Goal: Information Seeking & Learning: Learn about a topic

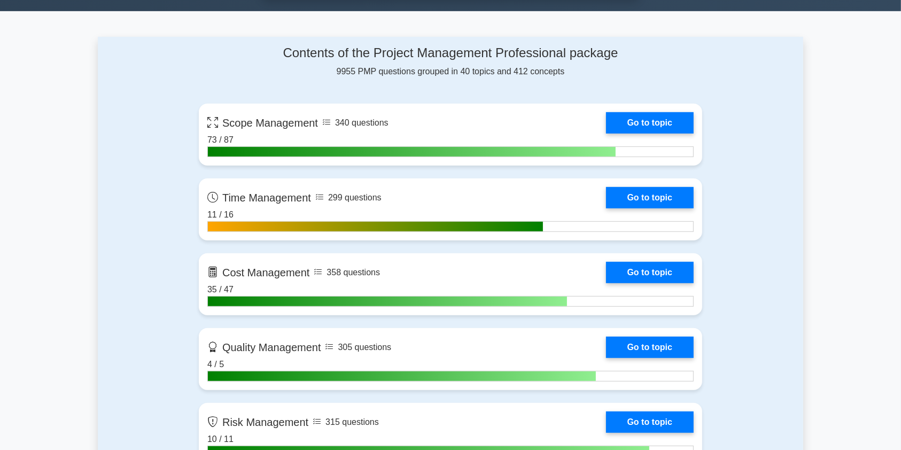
scroll to position [756, 0]
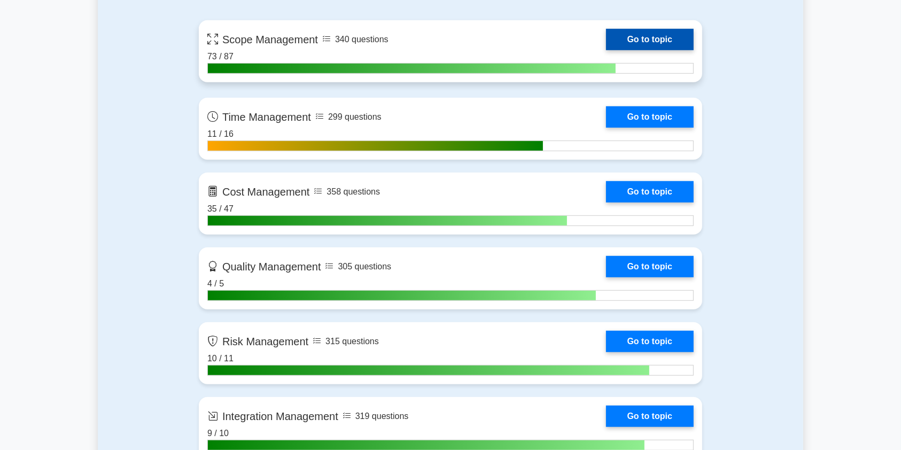
click at [606, 33] on link "Go to topic" at bounding box center [650, 39] width 88 height 21
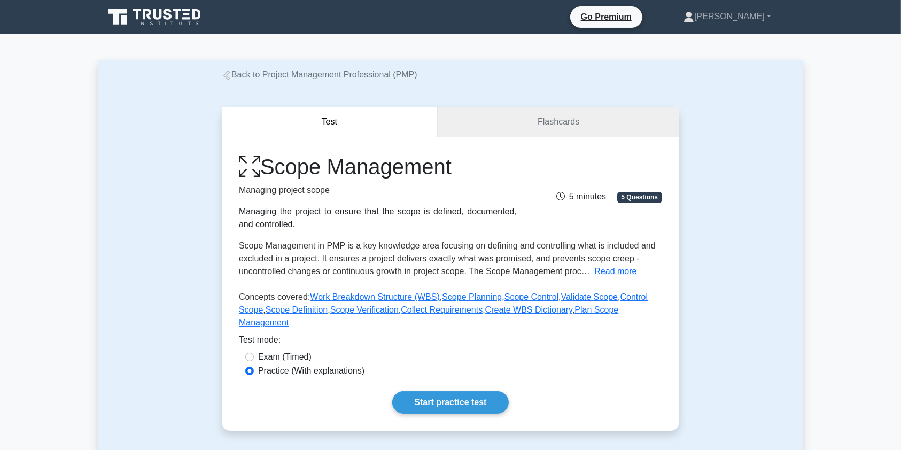
click at [234, 76] on link "Back to Project Management Professional (PMP)" at bounding box center [320, 74] width 196 height 9
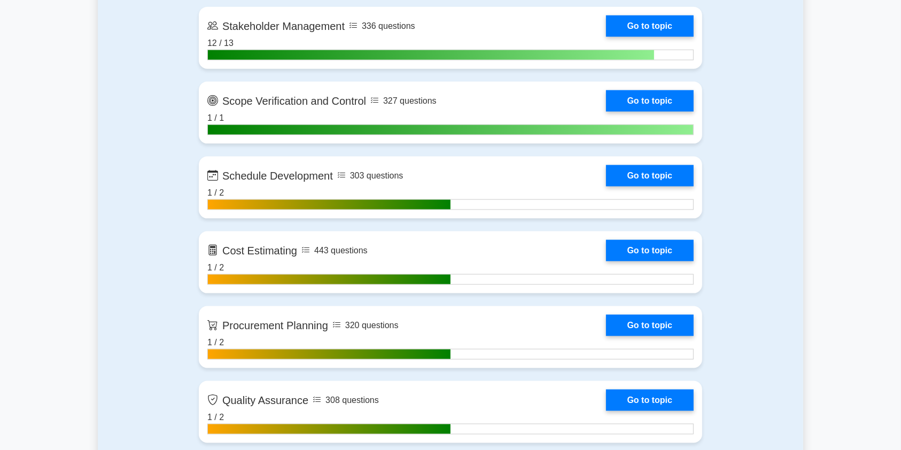
scroll to position [1462, 0]
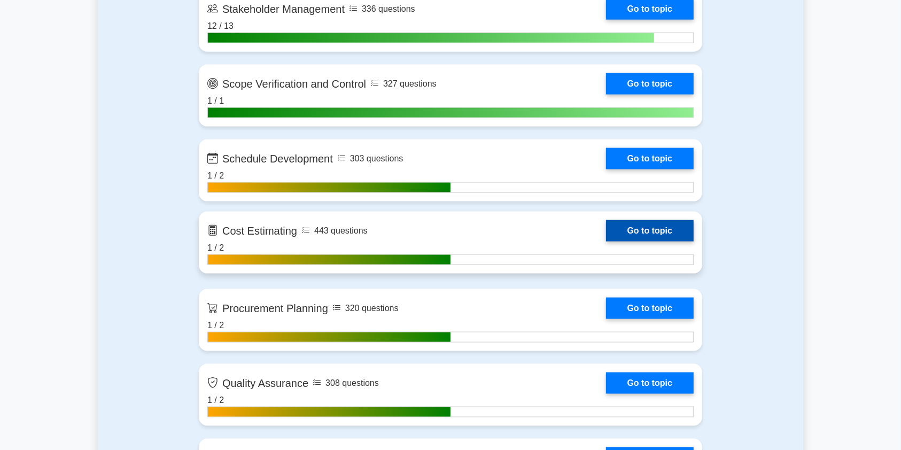
click at [606, 229] on link "Go to topic" at bounding box center [650, 230] width 88 height 21
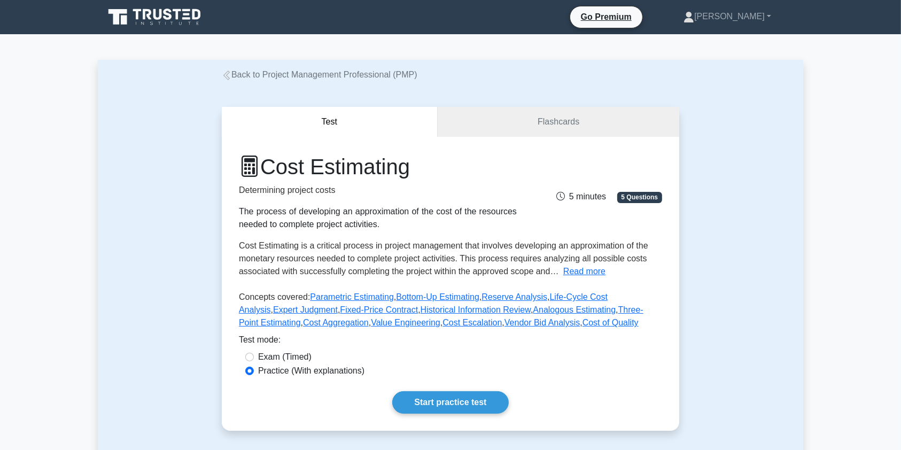
click at [239, 71] on link "Back to Project Management Professional (PMP)" at bounding box center [320, 74] width 196 height 9
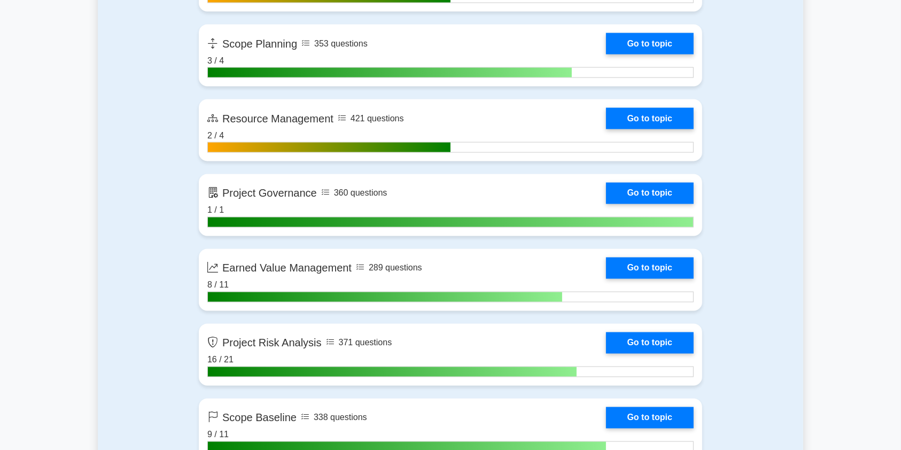
scroll to position [1934, 0]
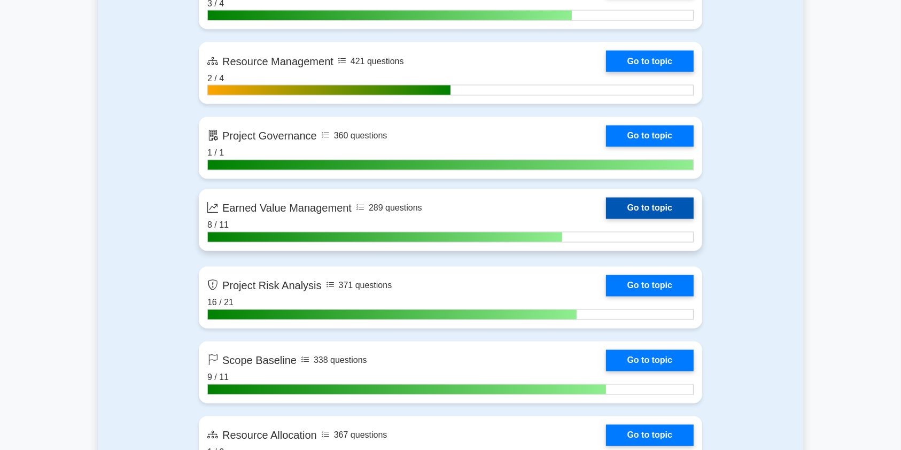
click at [606, 205] on link "Go to topic" at bounding box center [650, 208] width 88 height 21
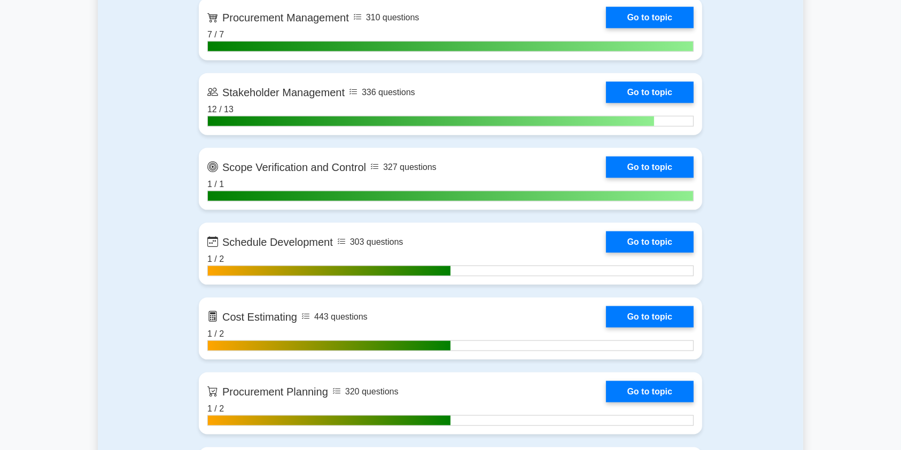
scroll to position [1397, 0]
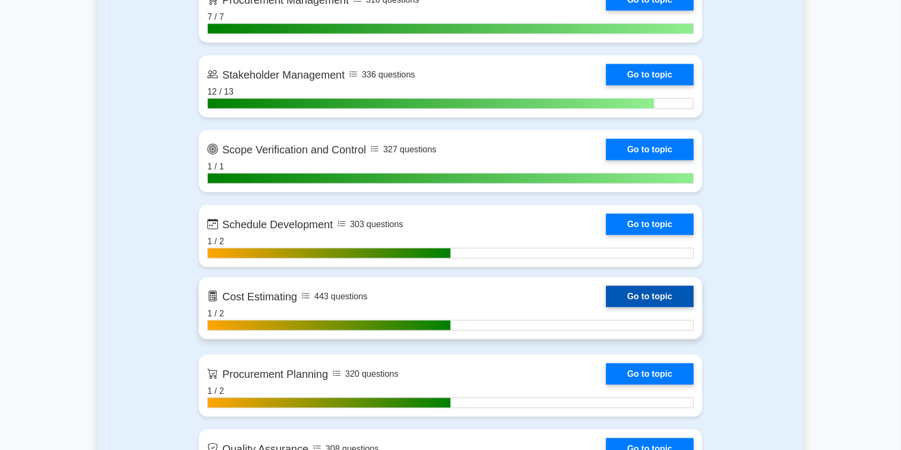
click at [606, 298] on link "Go to topic" at bounding box center [650, 296] width 88 height 21
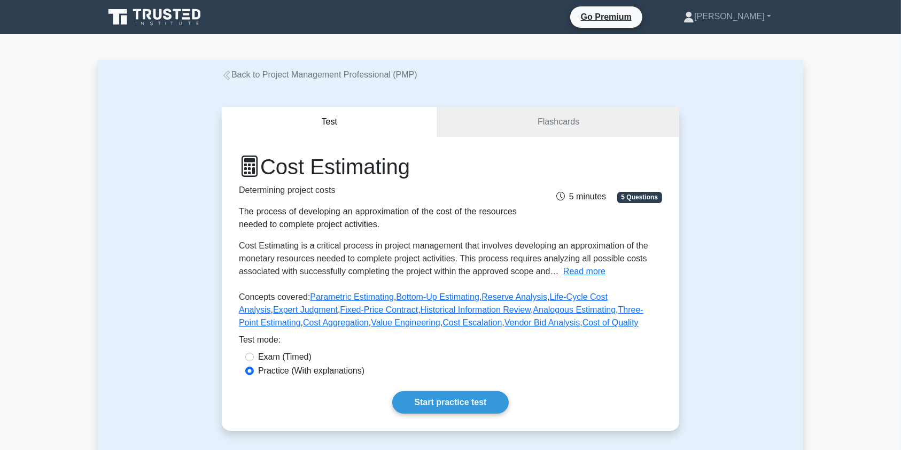
click at [234, 75] on link "Back to Project Management Professional (PMP)" at bounding box center [320, 74] width 196 height 9
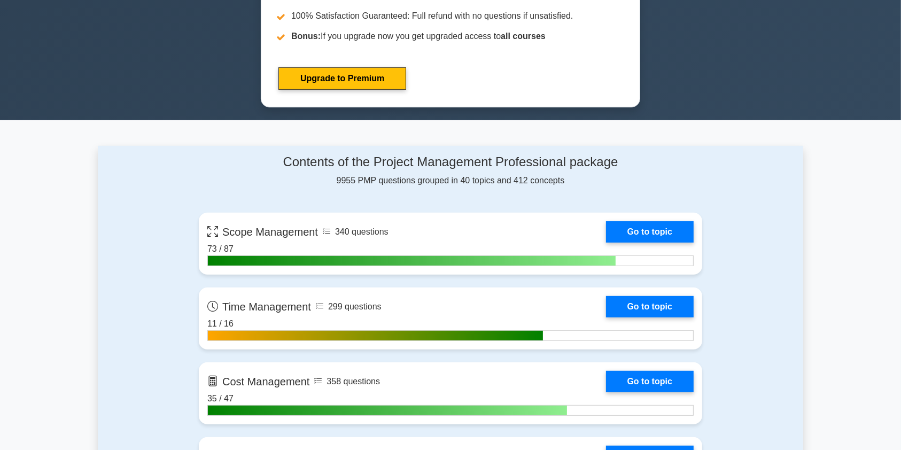
scroll to position [675, 0]
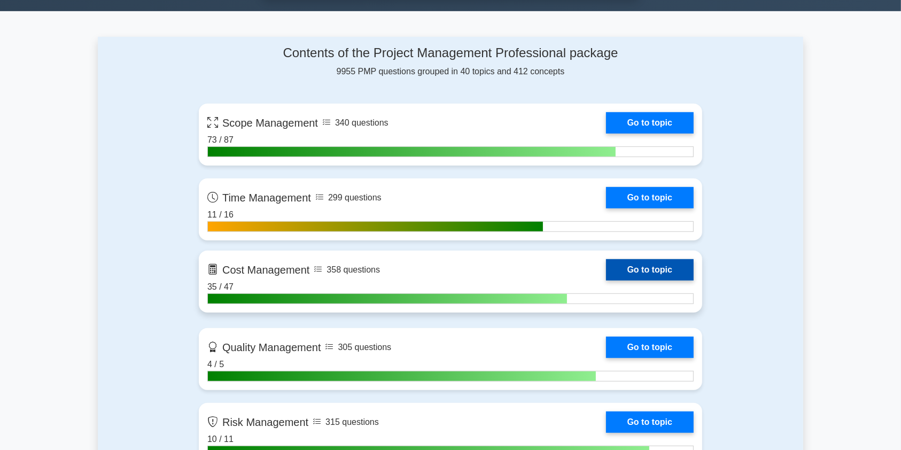
click at [606, 270] on link "Go to topic" at bounding box center [650, 269] width 88 height 21
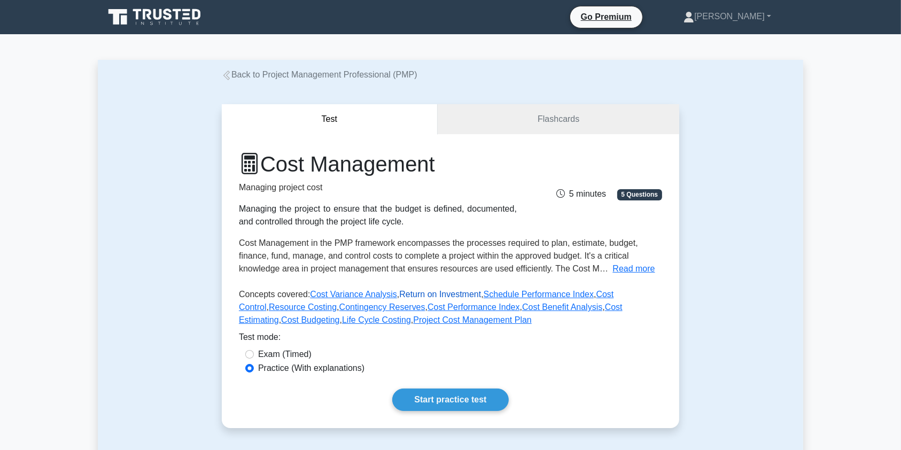
click at [458, 297] on link "Return on Investment" at bounding box center [440, 294] width 82 height 9
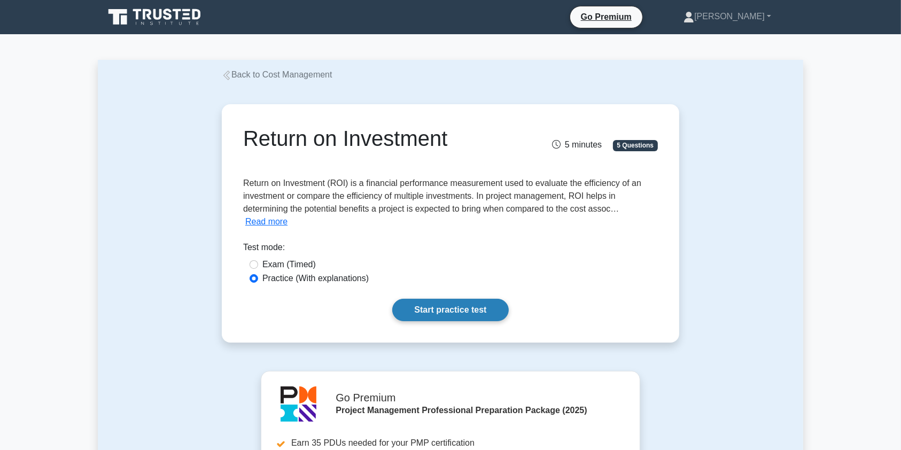
click at [458, 314] on link "Start practice test" at bounding box center [450, 310] width 116 height 22
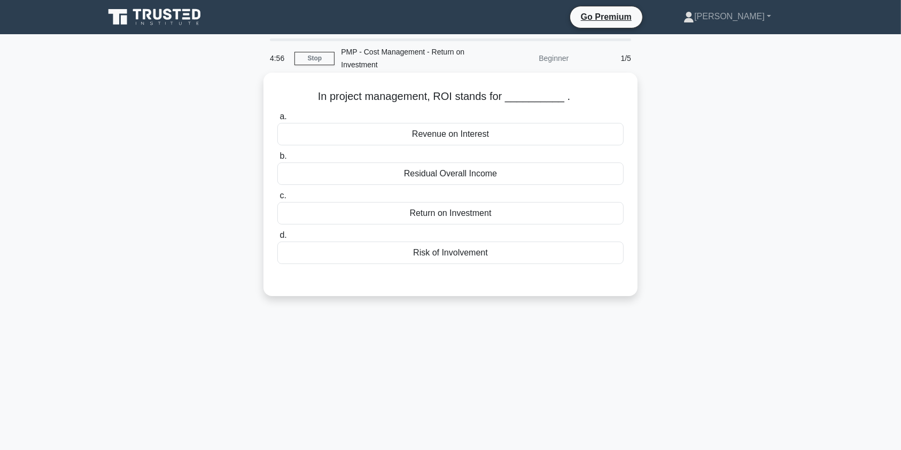
click at [458, 213] on div "Return on Investment" at bounding box center [450, 213] width 346 height 22
click at [277, 199] on input "c. Return on Investment" at bounding box center [277, 195] width 0 height 7
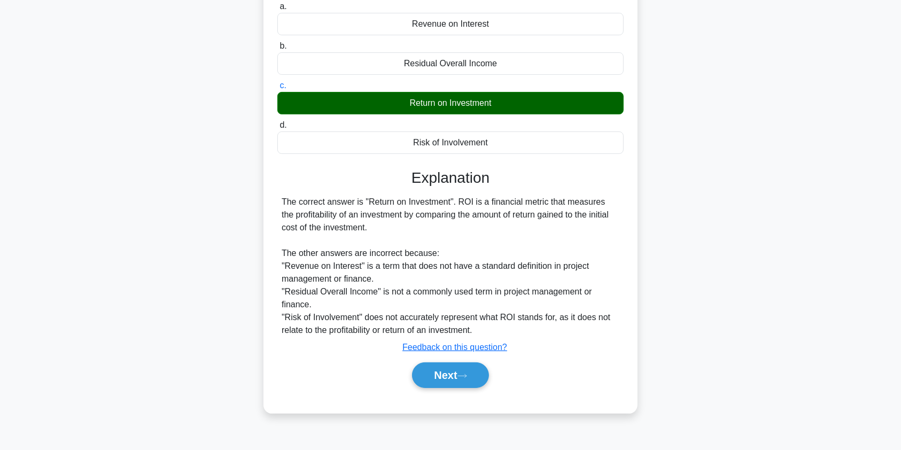
scroll to position [128, 0]
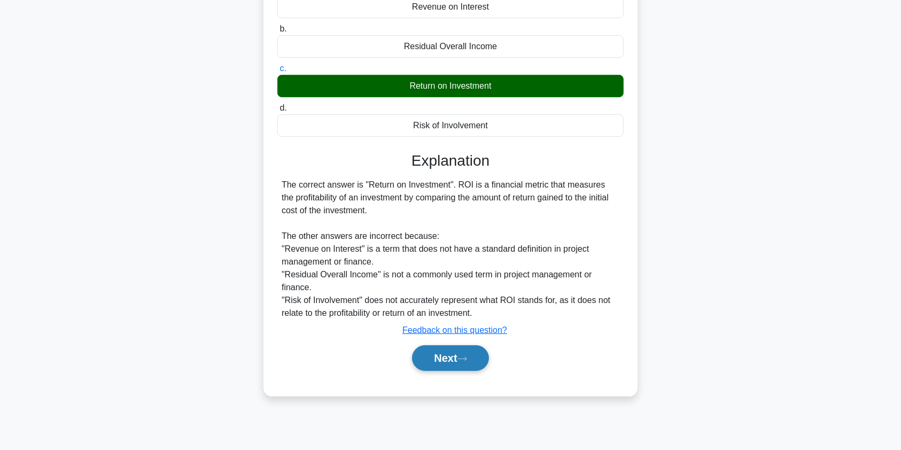
click at [458, 357] on button "Next" at bounding box center [450, 358] width 76 height 26
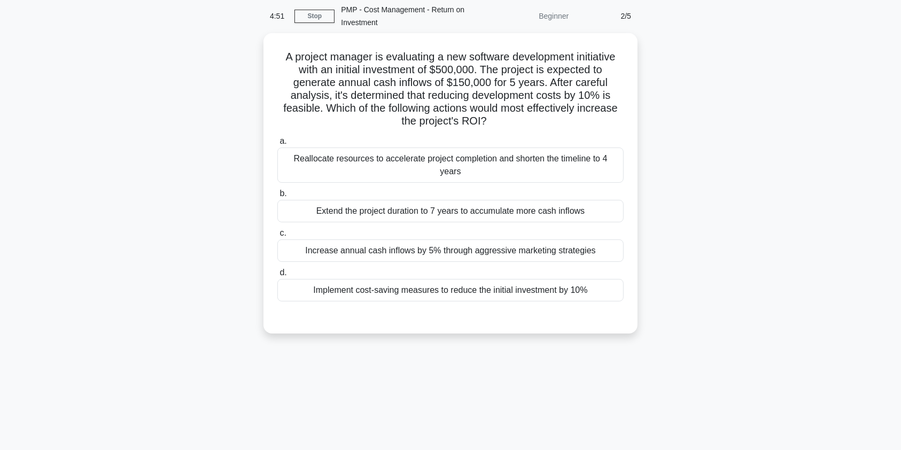
scroll to position [37, 0]
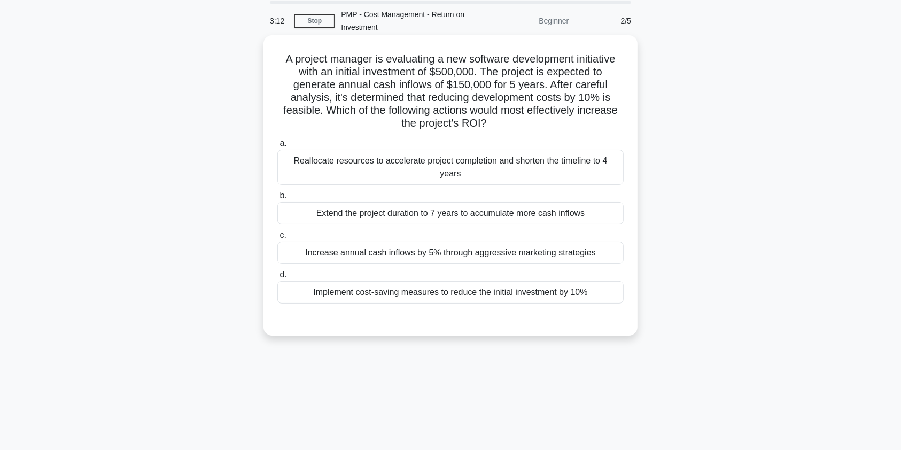
click at [402, 281] on div "Implement cost-saving measures to reduce the initial investment by 10%" at bounding box center [450, 292] width 346 height 22
click at [277, 278] on input "d. Implement cost-saving measures to reduce the initial investment by 10%" at bounding box center [277, 275] width 0 height 7
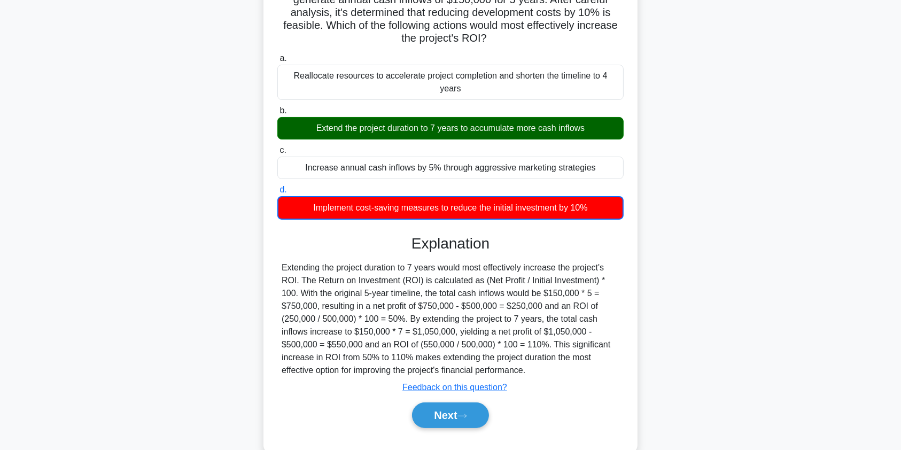
scroll to position [133, 0]
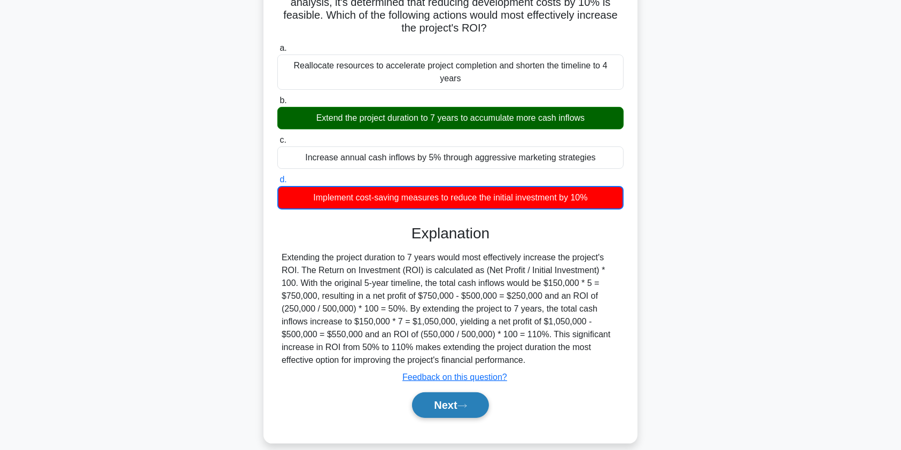
click at [447, 392] on button "Next" at bounding box center [450, 405] width 76 height 26
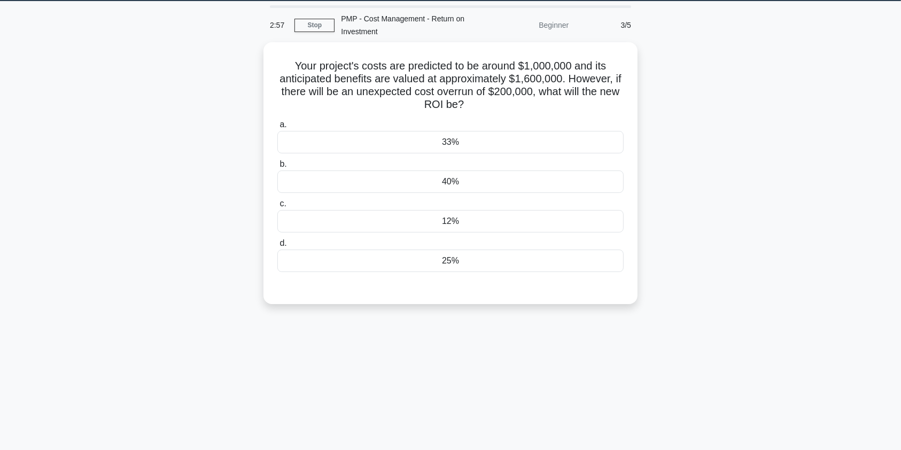
scroll to position [0, 0]
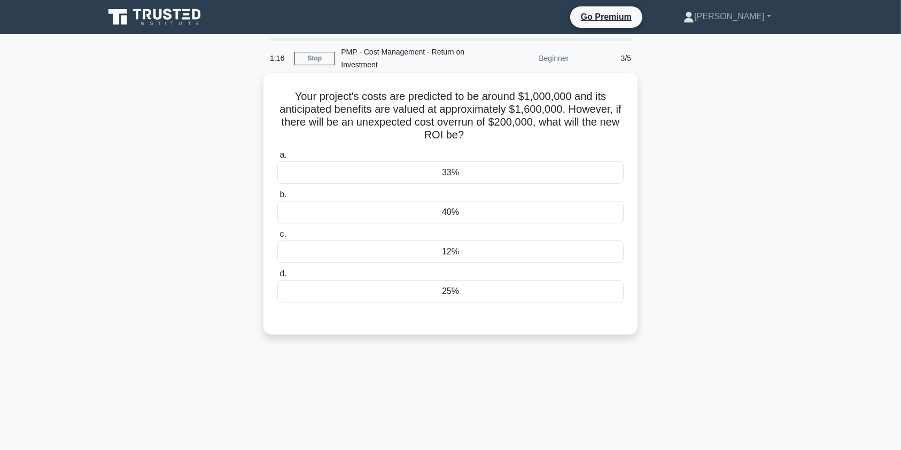
click at [517, 181] on div "33%" at bounding box center [450, 172] width 346 height 22
click at [277, 159] on input "a. 33%" at bounding box center [277, 155] width 0 height 7
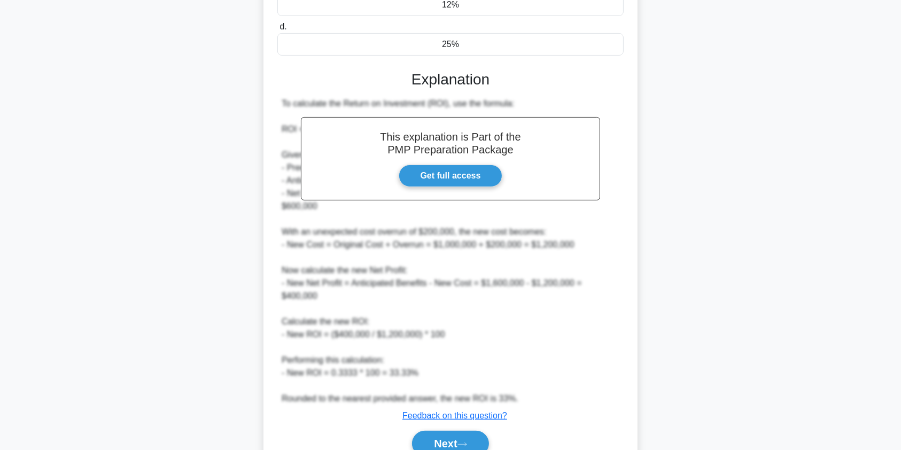
scroll to position [286, 0]
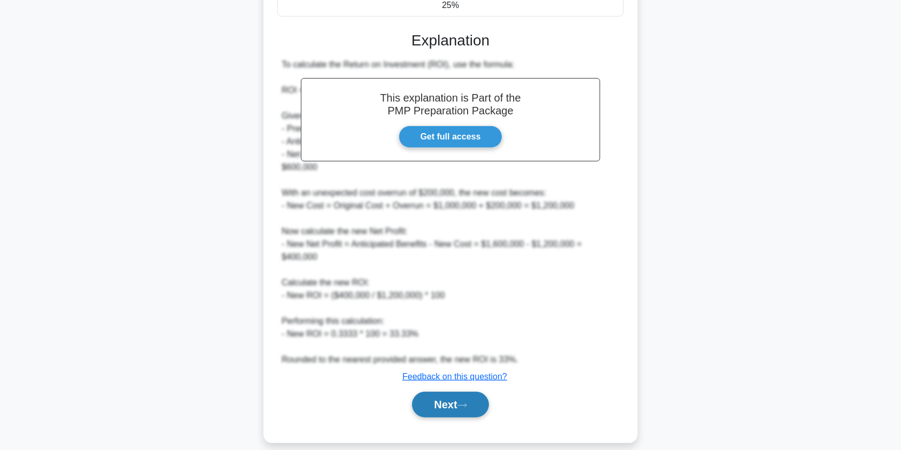
click at [453, 393] on button "Next" at bounding box center [450, 405] width 76 height 26
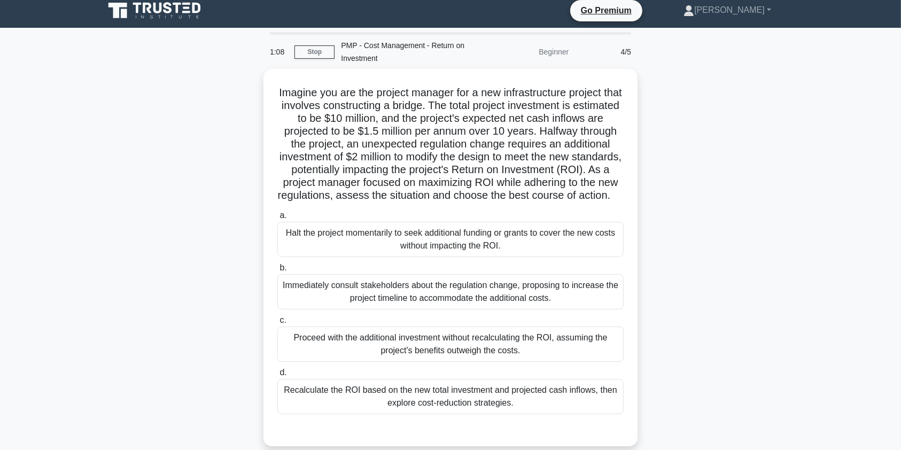
scroll to position [2, 0]
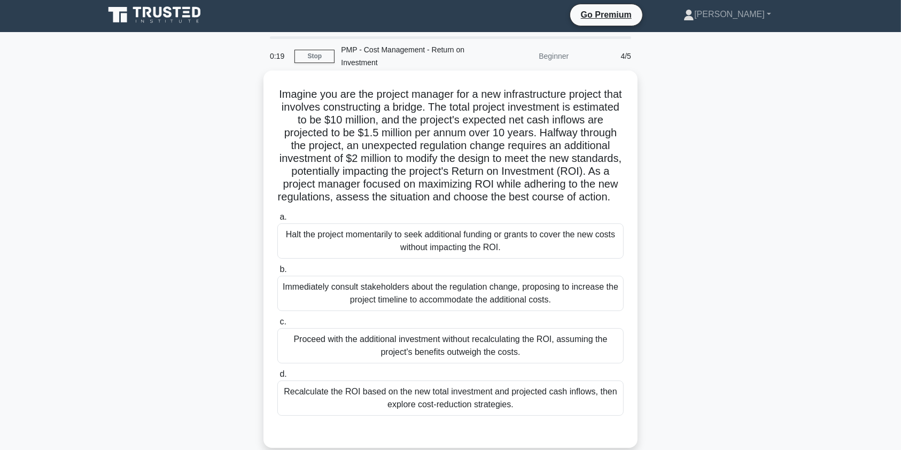
click at [500, 416] on div "Recalculate the ROI based on the new total investment and projected cash inflow…" at bounding box center [450, 398] width 346 height 35
click at [277, 378] on input "d. Recalculate the ROI based on the new total investment and projected cash inf…" at bounding box center [277, 374] width 0 height 7
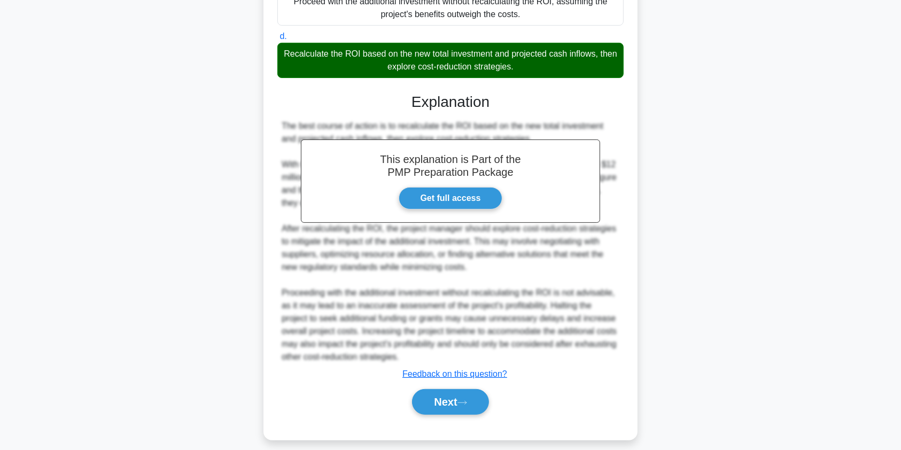
scroll to position [363, 0]
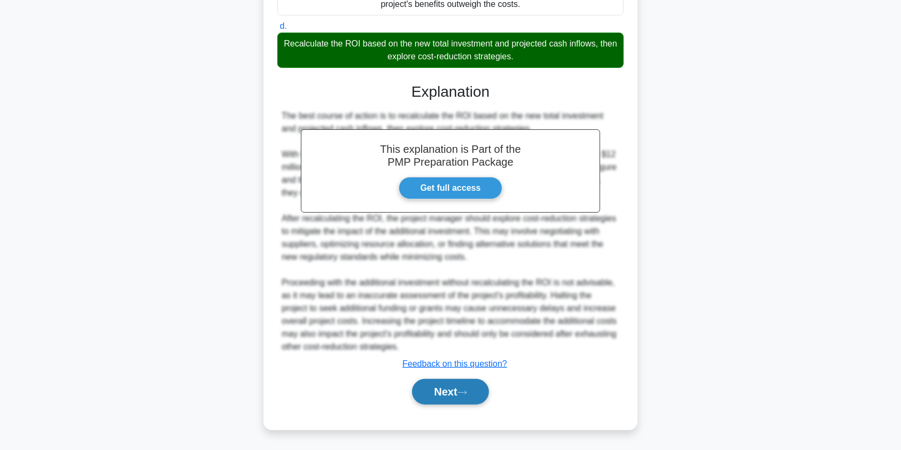
click at [446, 390] on button "Next" at bounding box center [450, 392] width 76 height 26
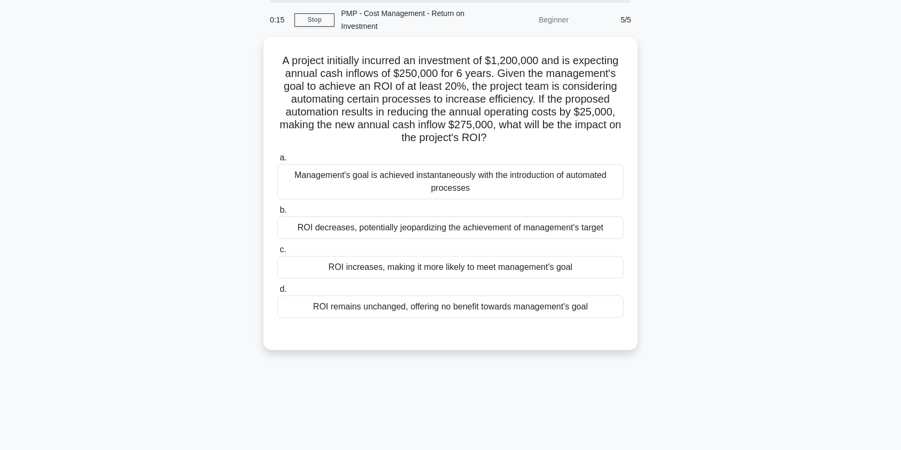
scroll to position [0, 0]
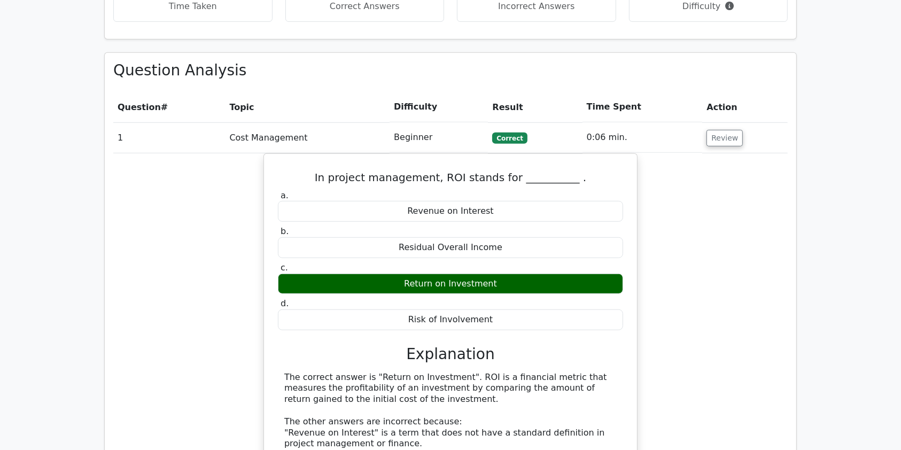
scroll to position [700, 0]
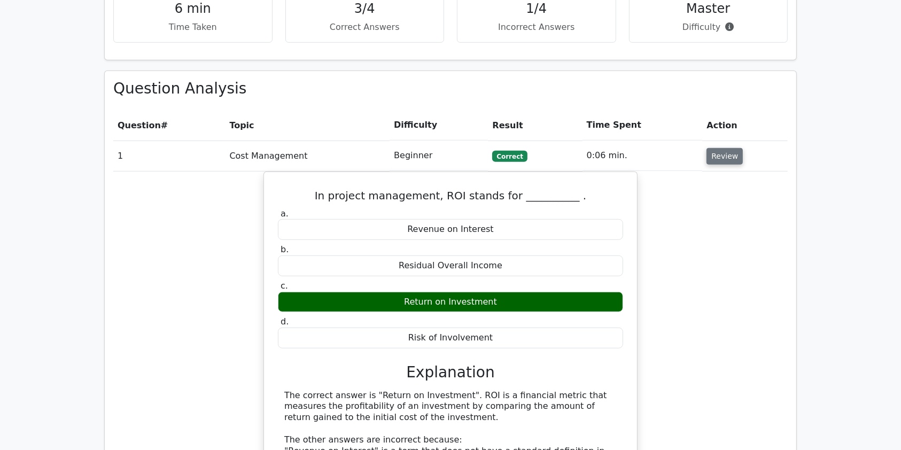
click at [719, 148] on button "Review" at bounding box center [725, 156] width 36 height 17
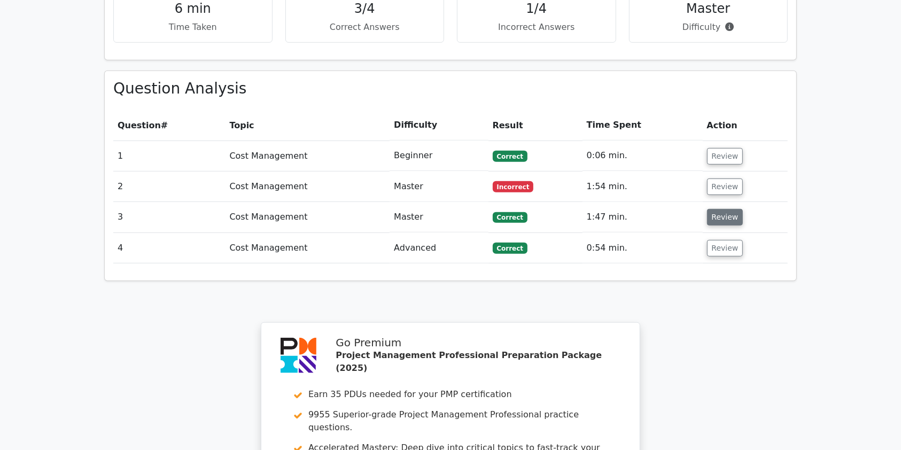
click at [724, 209] on button "Review" at bounding box center [725, 217] width 36 height 17
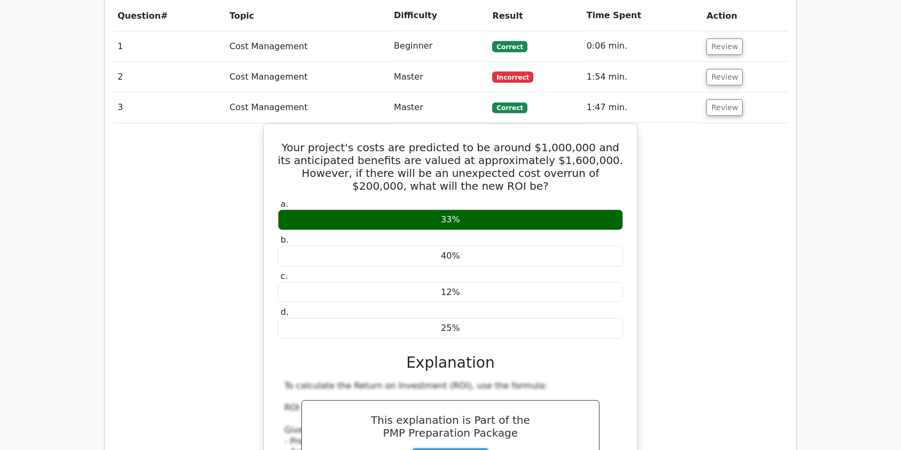
scroll to position [795, 0]
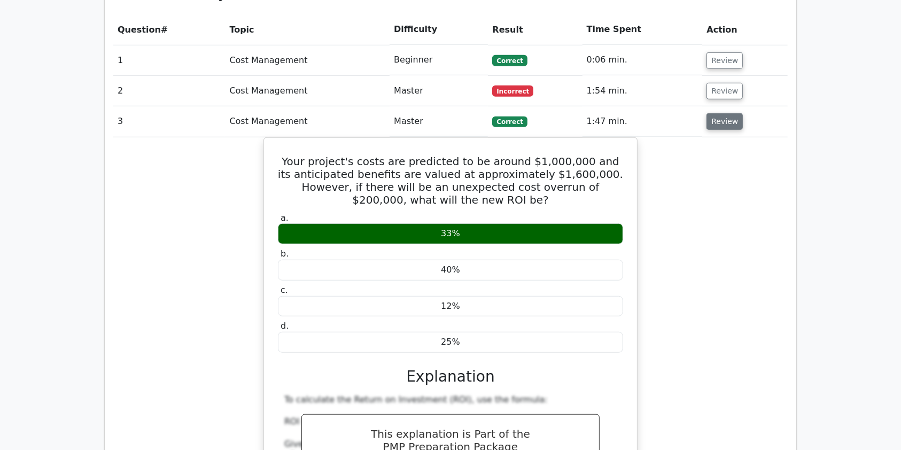
click at [720, 113] on button "Review" at bounding box center [725, 121] width 36 height 17
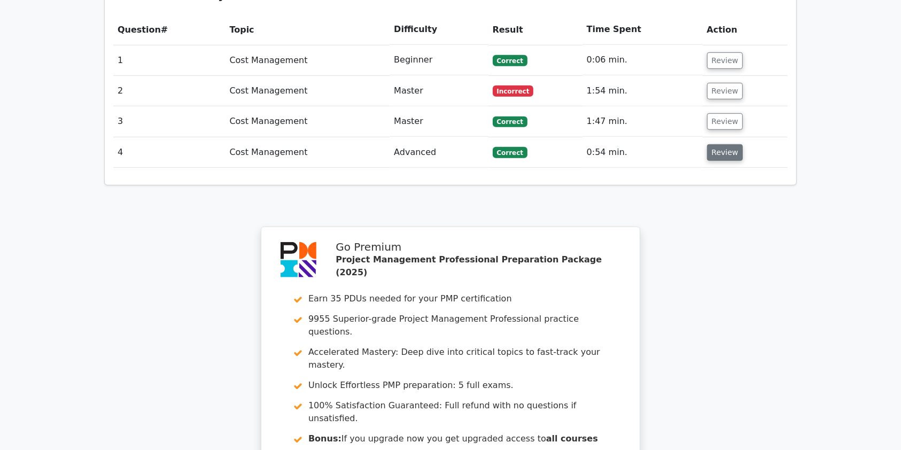
click at [718, 144] on button "Review" at bounding box center [725, 152] width 36 height 17
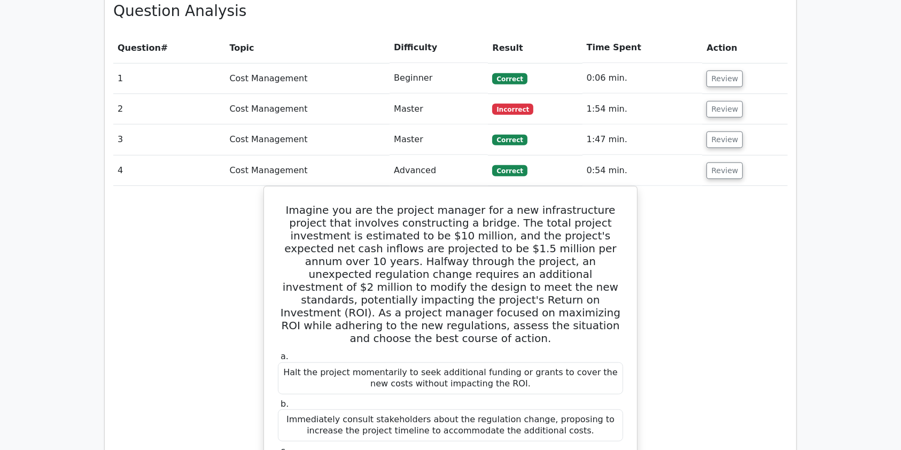
scroll to position [723, 0]
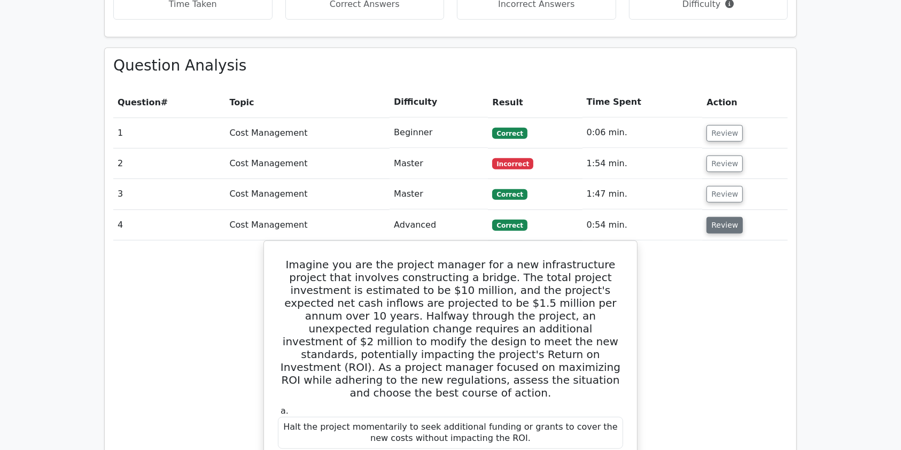
click at [715, 217] on button "Review" at bounding box center [725, 225] width 36 height 17
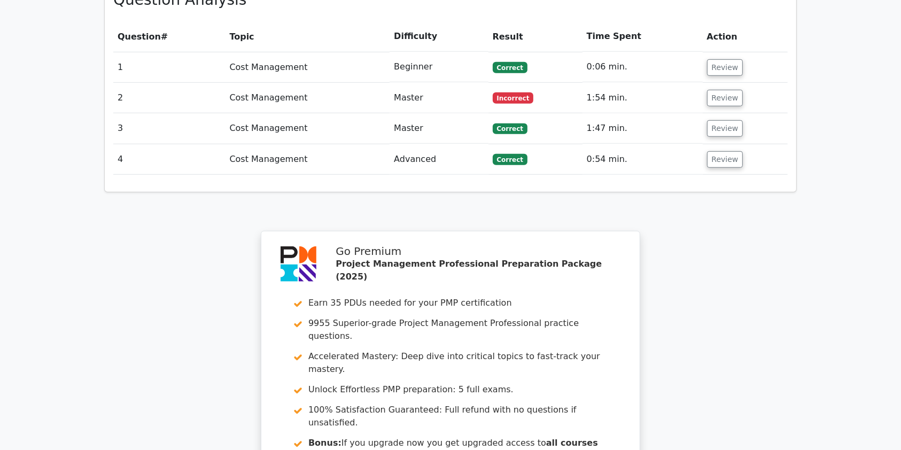
scroll to position [793, 0]
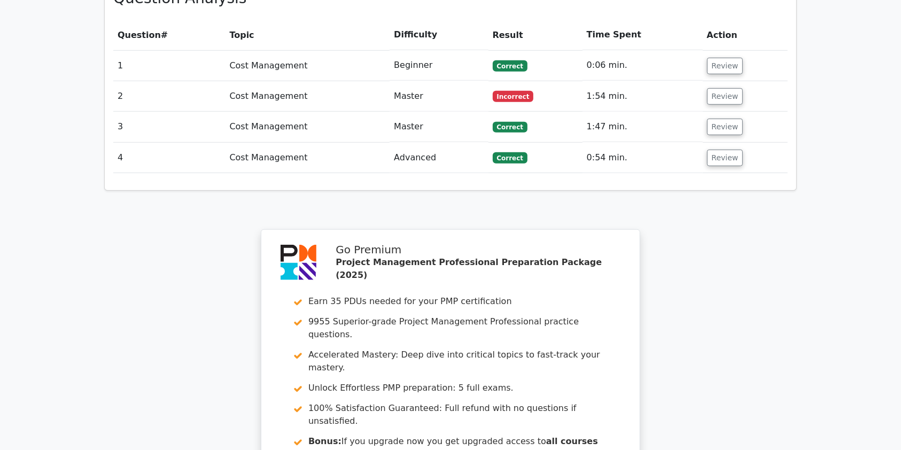
click at [750, 378] on div "Your Test Results Project Management Professional - Cost Management 75% Your Sc…" at bounding box center [450, 69] width 705 height 1051
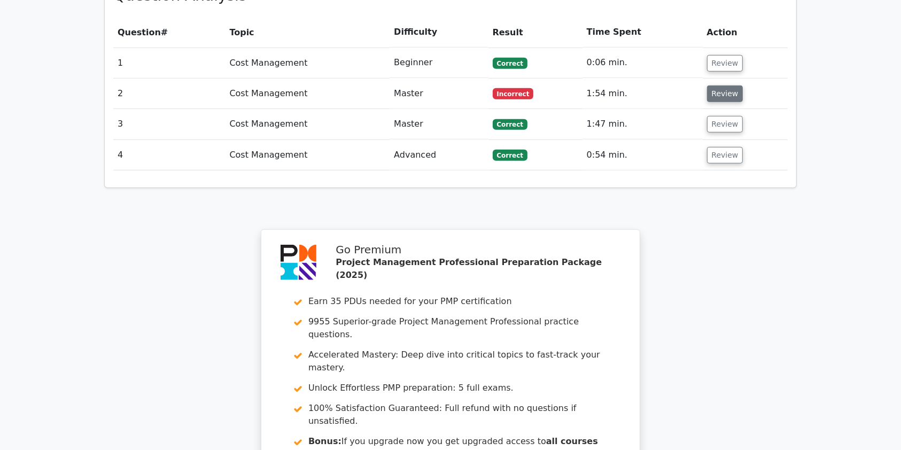
click at [720, 86] on button "Review" at bounding box center [725, 94] width 36 height 17
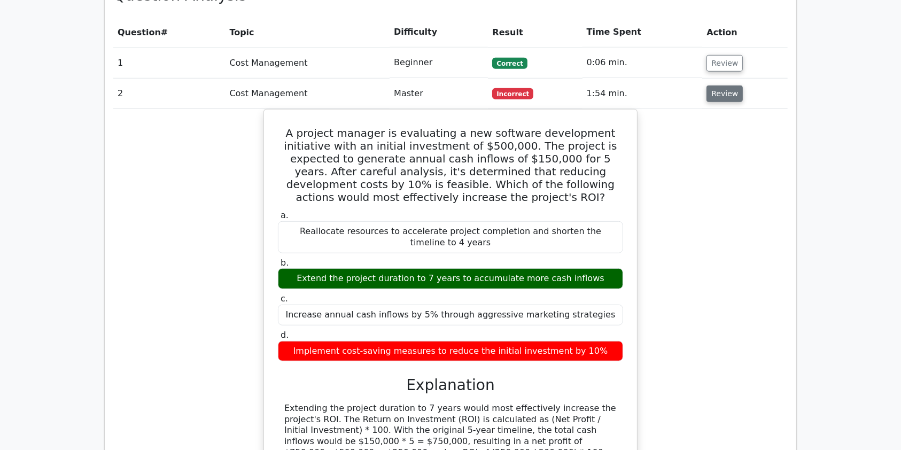
click at [720, 86] on button "Review" at bounding box center [725, 94] width 36 height 17
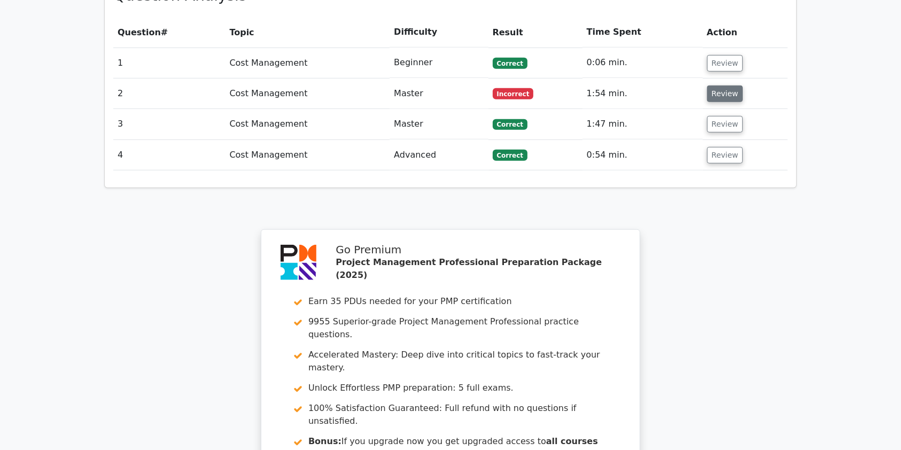
click at [720, 86] on button "Review" at bounding box center [725, 94] width 36 height 17
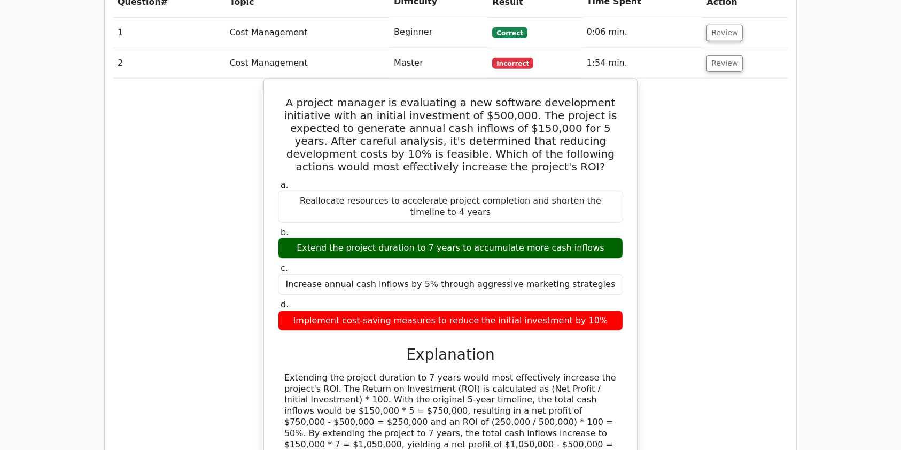
scroll to position [846, 0]
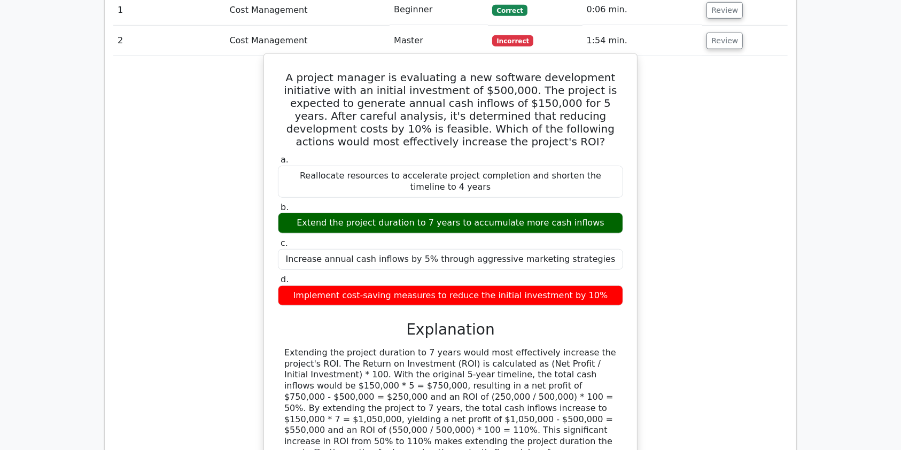
click at [634, 322] on div "A project manager is evaluating a new software development initiative with an i…" at bounding box center [450, 283] width 374 height 460
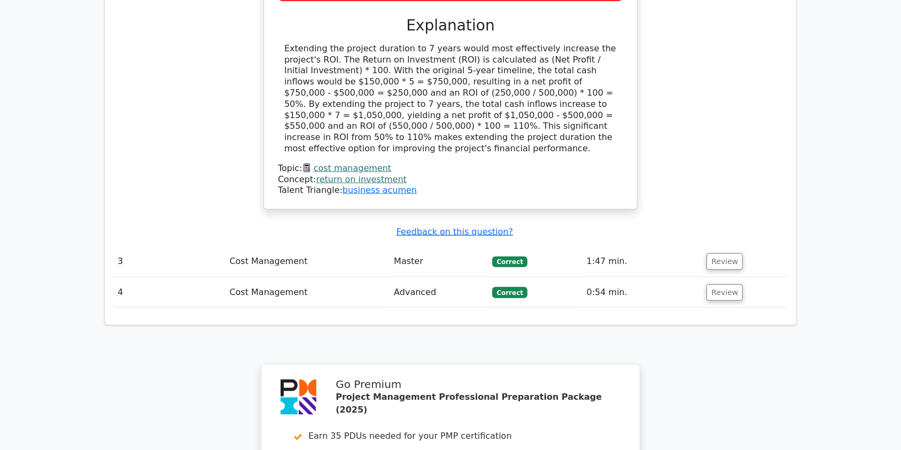
scroll to position [1159, 0]
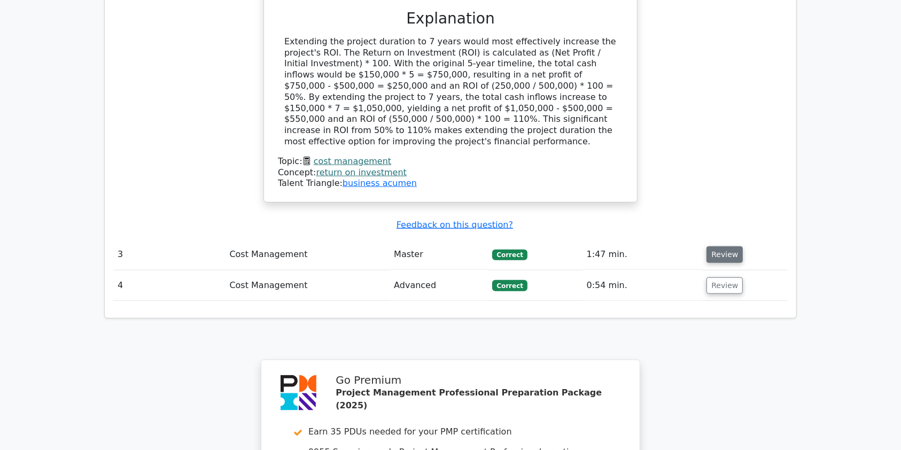
click at [712, 246] on button "Review" at bounding box center [725, 254] width 36 height 17
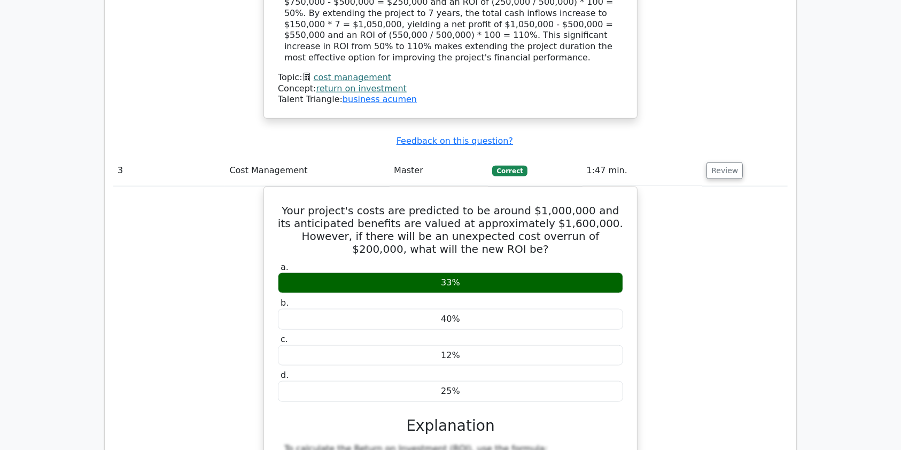
scroll to position [1263, 0]
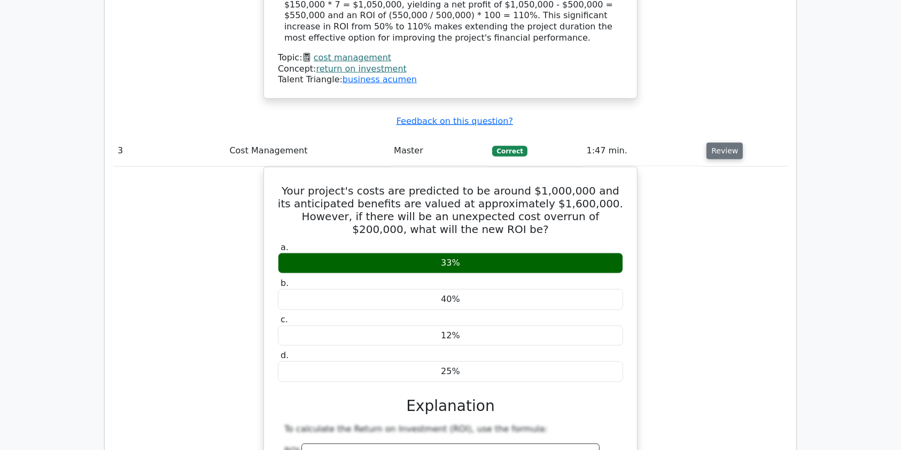
click at [726, 143] on button "Review" at bounding box center [725, 151] width 36 height 17
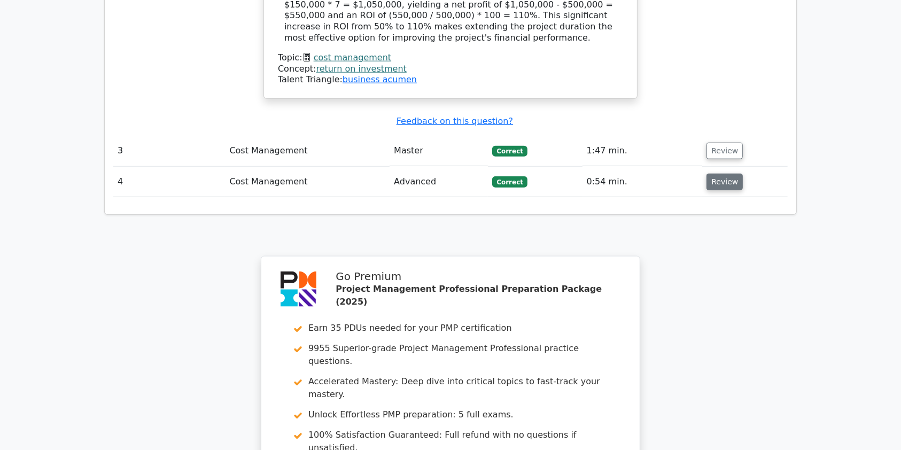
click at [716, 174] on button "Review" at bounding box center [725, 182] width 36 height 17
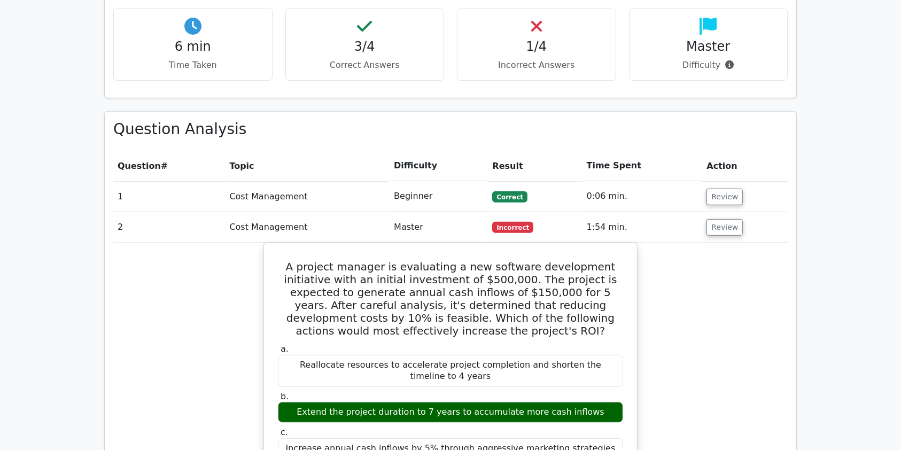
scroll to position [638, 0]
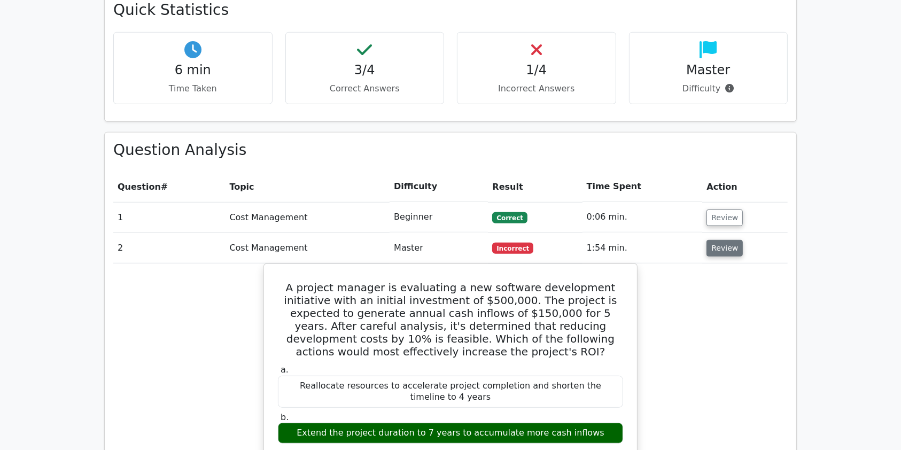
click at [707, 240] on button "Review" at bounding box center [725, 248] width 36 height 17
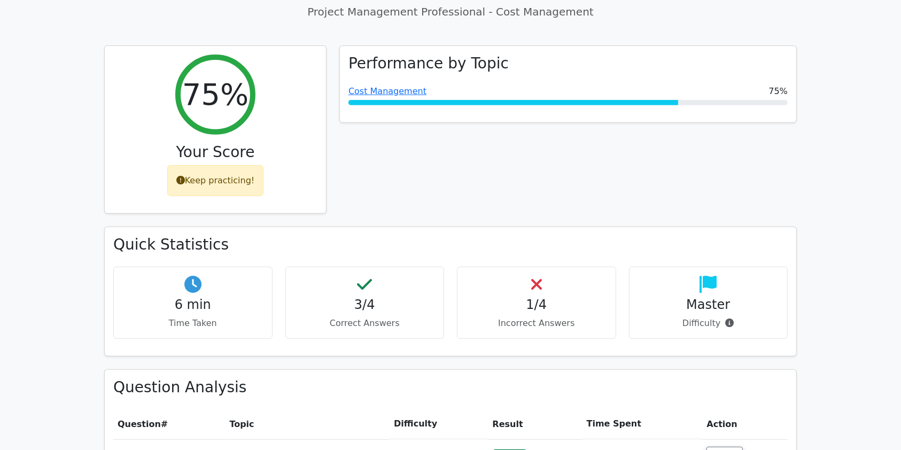
scroll to position [327, 0]
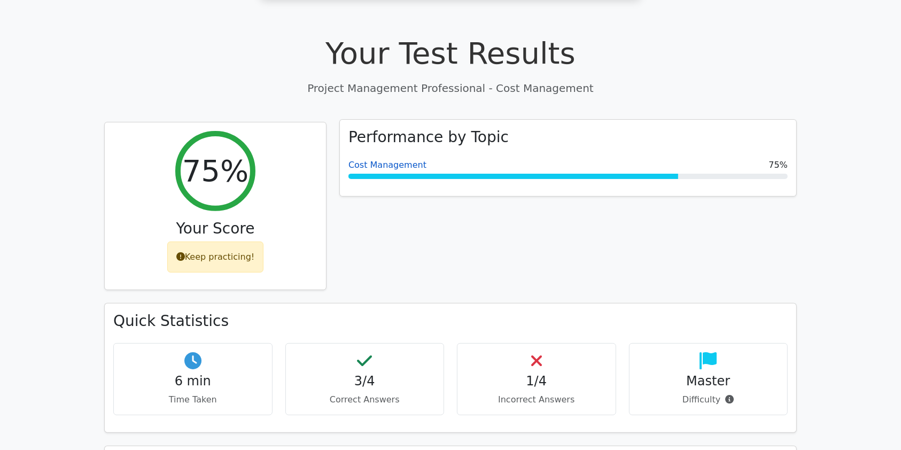
click at [398, 160] on link "Cost Management" at bounding box center [387, 165] width 78 height 10
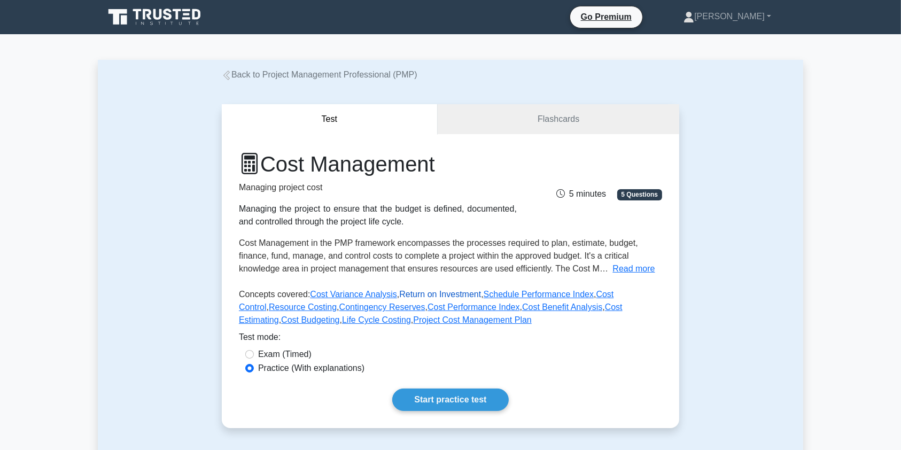
click at [443, 296] on link "Return on Investment" at bounding box center [440, 294] width 82 height 9
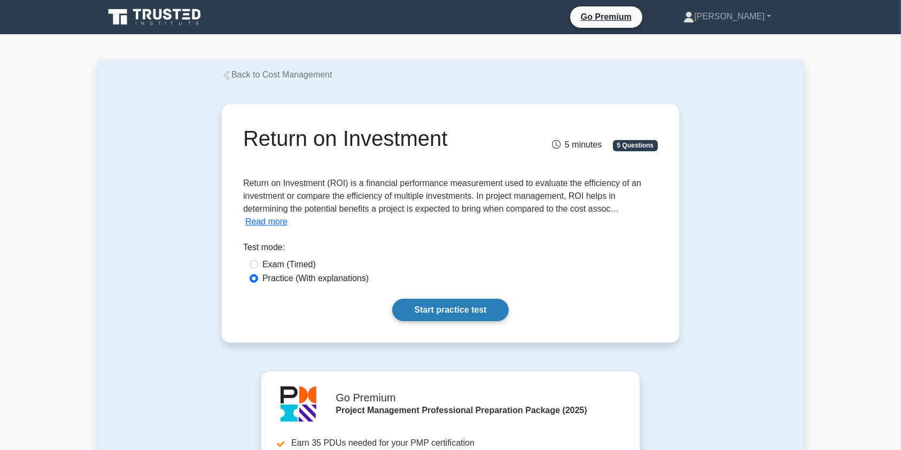
click at [449, 311] on link "Start practice test" at bounding box center [450, 310] width 116 height 22
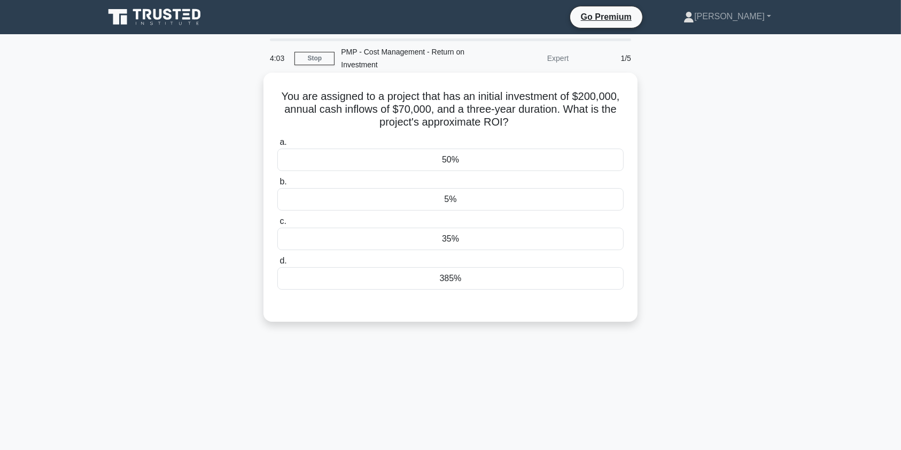
click at [407, 202] on div "5%" at bounding box center [450, 199] width 346 height 22
click at [277, 185] on input "b. 5%" at bounding box center [277, 182] width 0 height 7
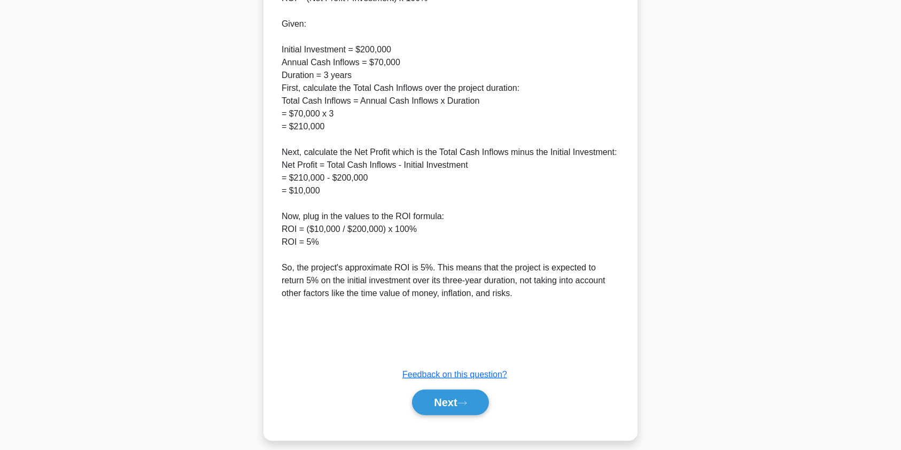
scroll to position [427, 0]
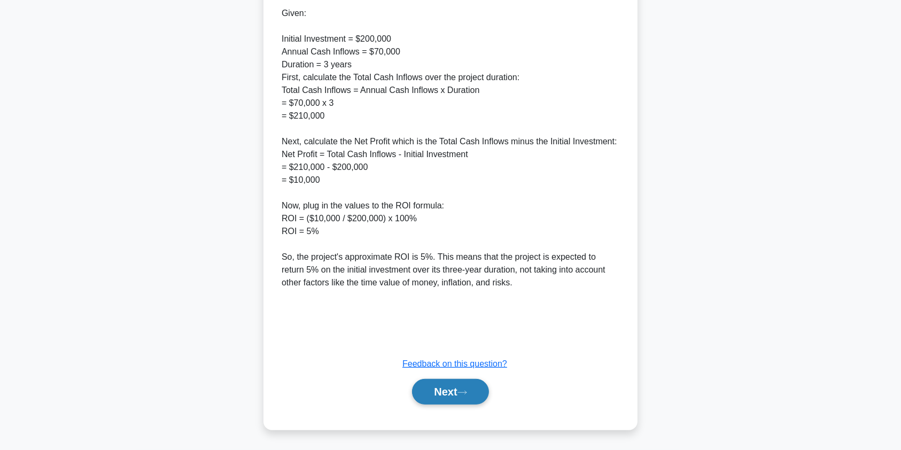
click at [458, 391] on button "Next" at bounding box center [450, 392] width 76 height 26
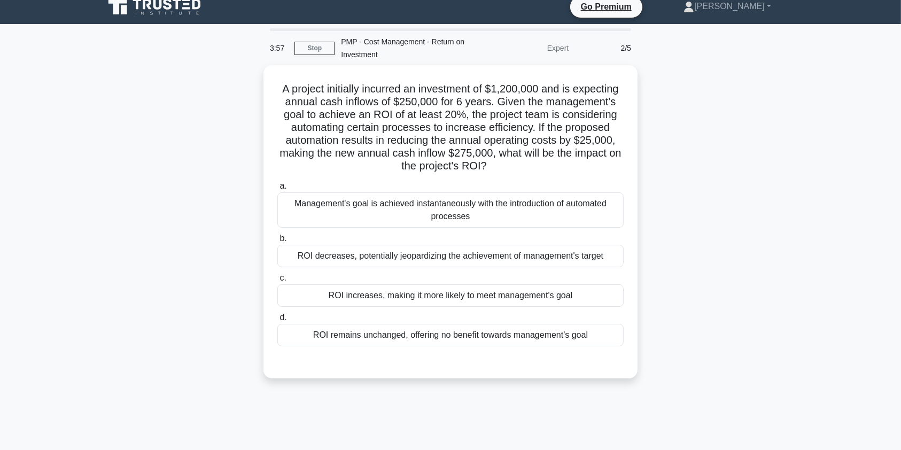
scroll to position [0, 0]
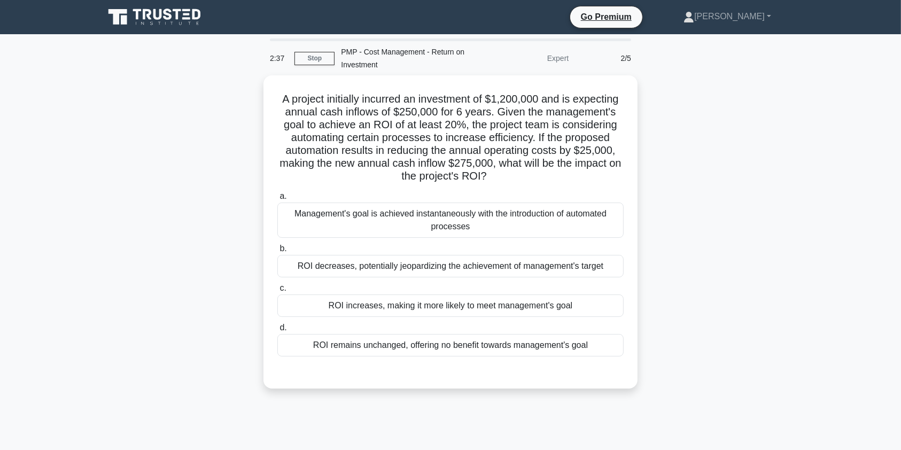
click at [821, 152] on main "2:37 Stop PMP - Cost Management - Return on Investment Expert 2/5 A project ini…" at bounding box center [450, 305] width 901 height 543
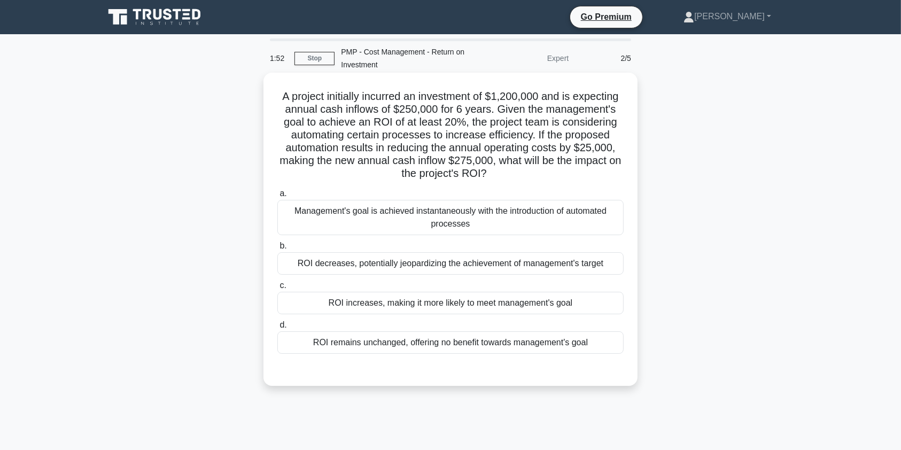
click at [363, 310] on div "ROI increases, making it more likely to meet management's goal" at bounding box center [450, 303] width 346 height 22
click at [277, 289] on input "c. ROI increases, making it more likely to meet management's goal" at bounding box center [277, 285] width 0 height 7
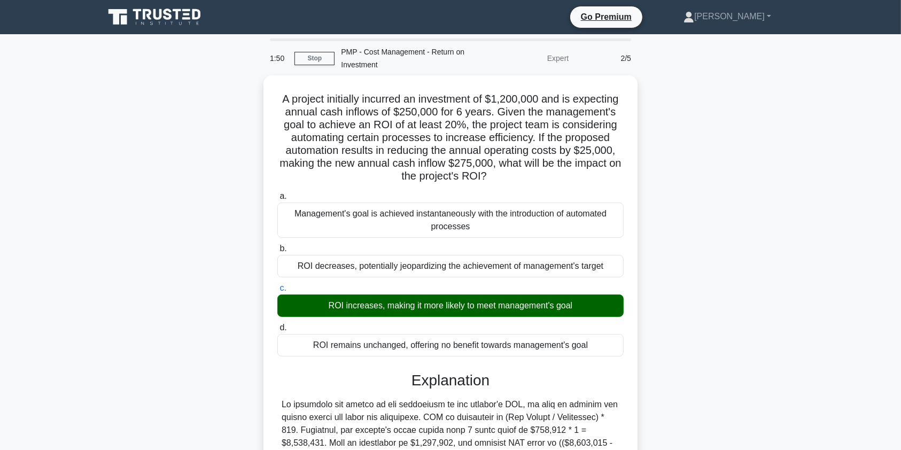
scroll to position [209, 0]
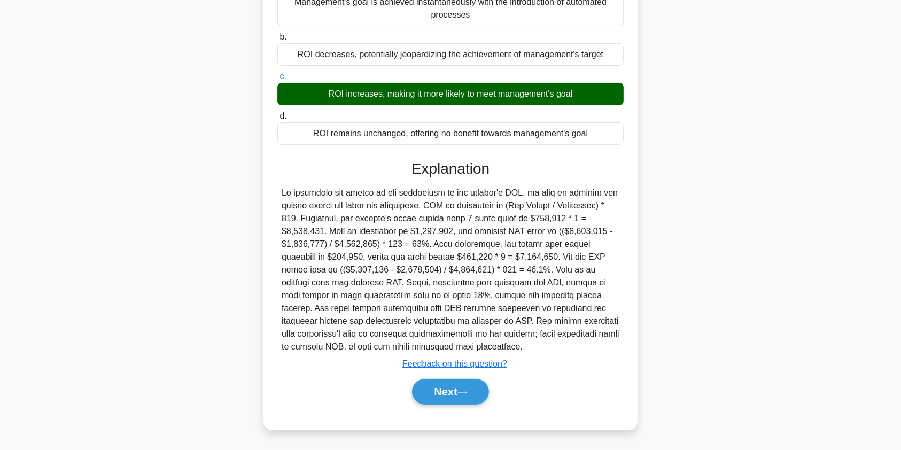
click at [451, 379] on button "Next" at bounding box center [450, 392] width 76 height 26
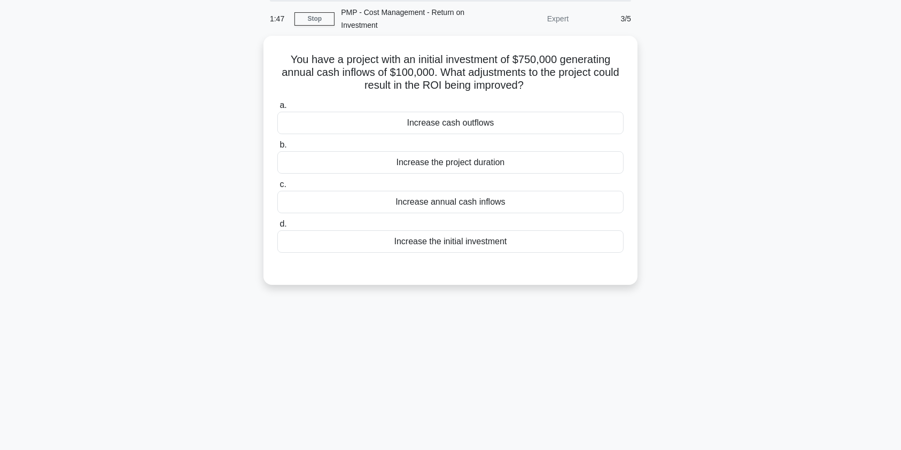
scroll to position [0, 0]
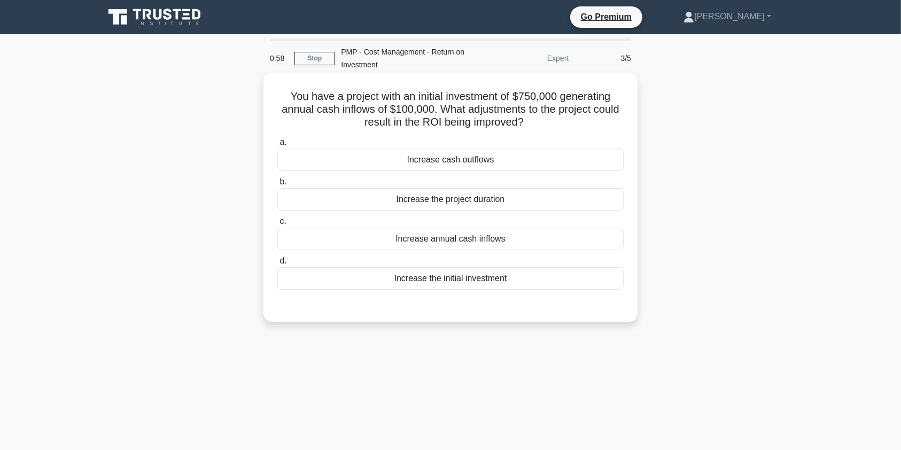
click at [478, 165] on div "Increase cash outflows" at bounding box center [450, 160] width 346 height 22
click at [277, 146] on input "a. Increase cash outflows" at bounding box center [277, 142] width 0 height 7
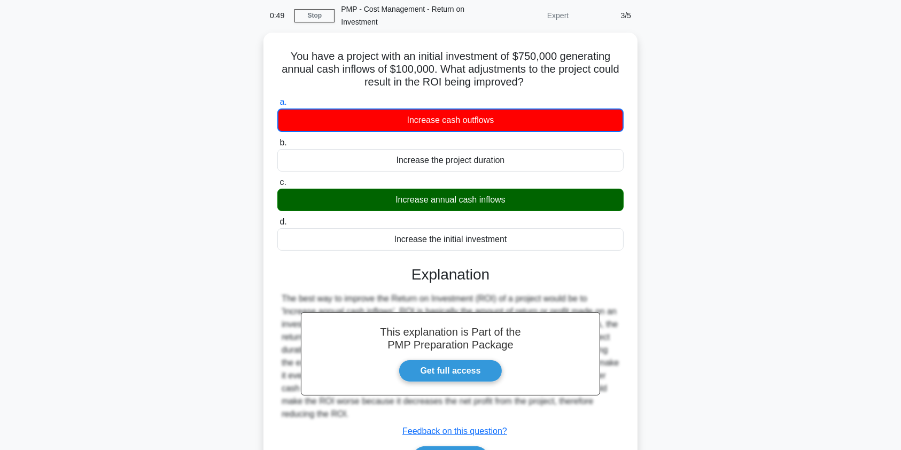
scroll to position [128, 0]
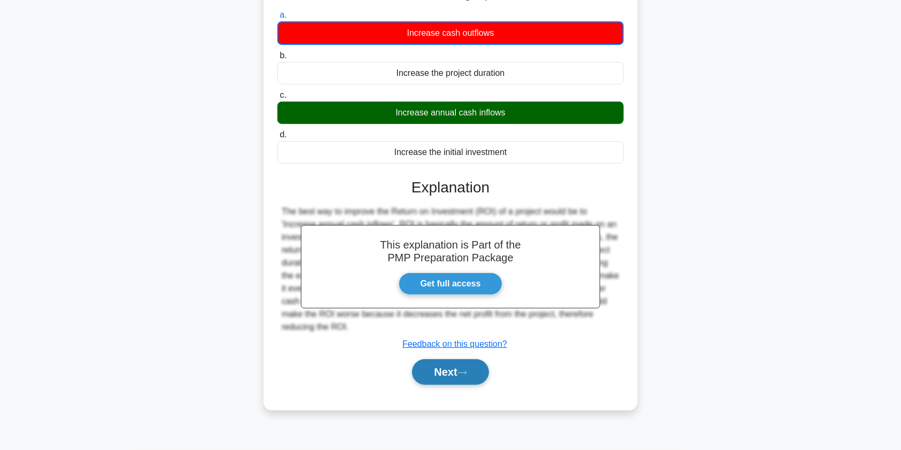
click at [453, 378] on button "Next" at bounding box center [450, 372] width 76 height 26
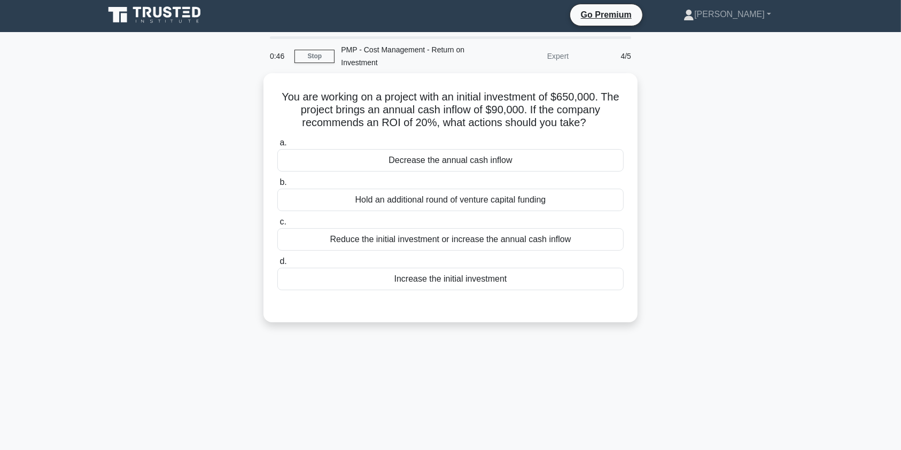
scroll to position [0, 0]
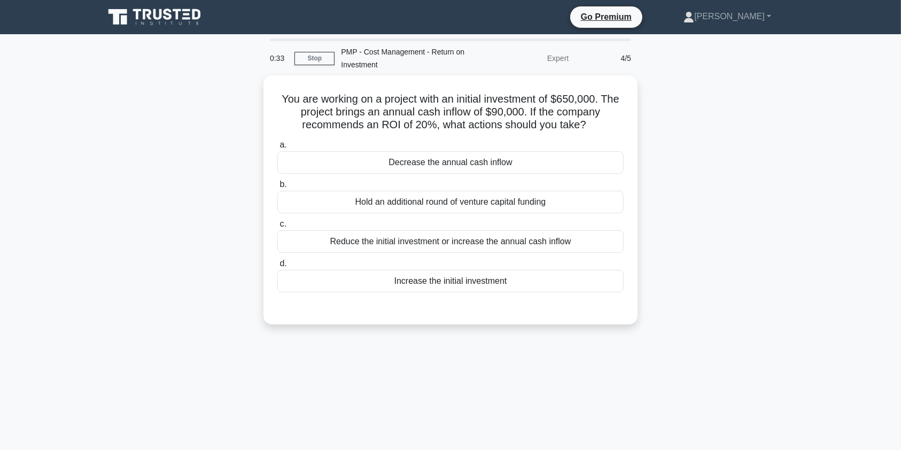
click at [852, 355] on main "0:33 Stop PMP - Cost Management - Return on Investment Expert 4/5 You are worki…" at bounding box center [450, 305] width 901 height 543
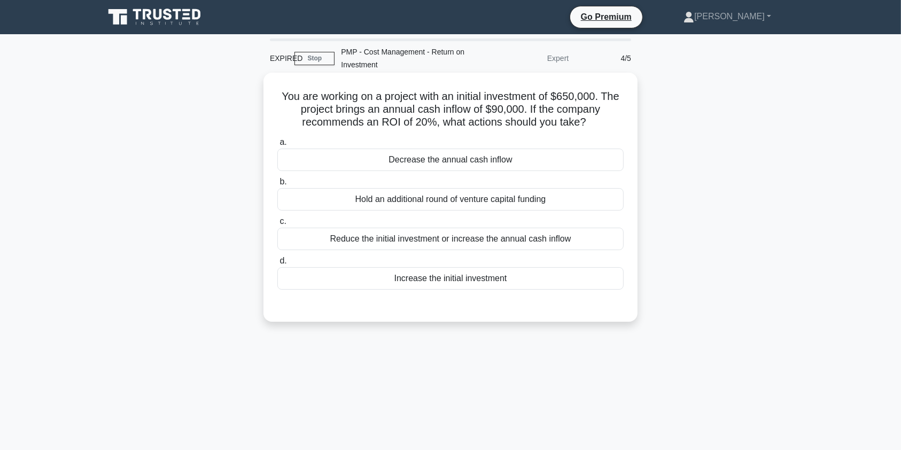
click at [441, 242] on div "Reduce the initial investment or increase the annual cash inflow" at bounding box center [450, 239] width 346 height 22
click at [277, 225] on input "c. Reduce the initial investment or increase the annual cash inflow" at bounding box center [277, 221] width 0 height 7
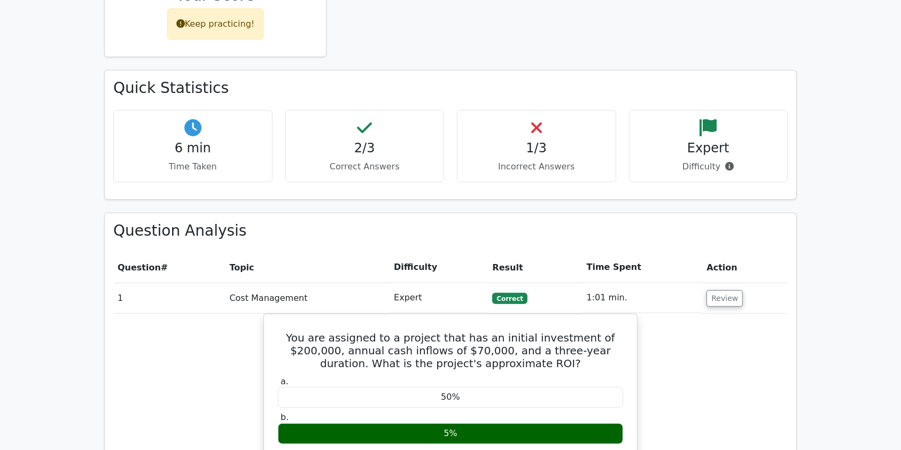
scroll to position [577, 0]
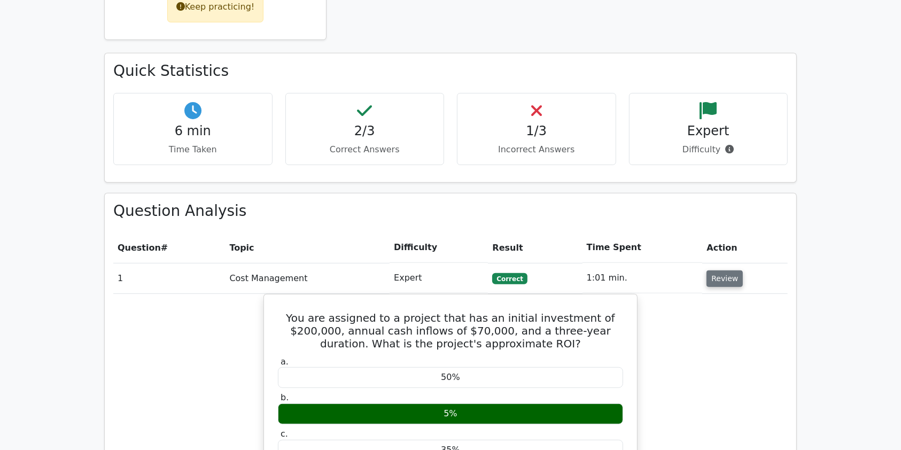
click at [724, 270] on button "Review" at bounding box center [725, 278] width 36 height 17
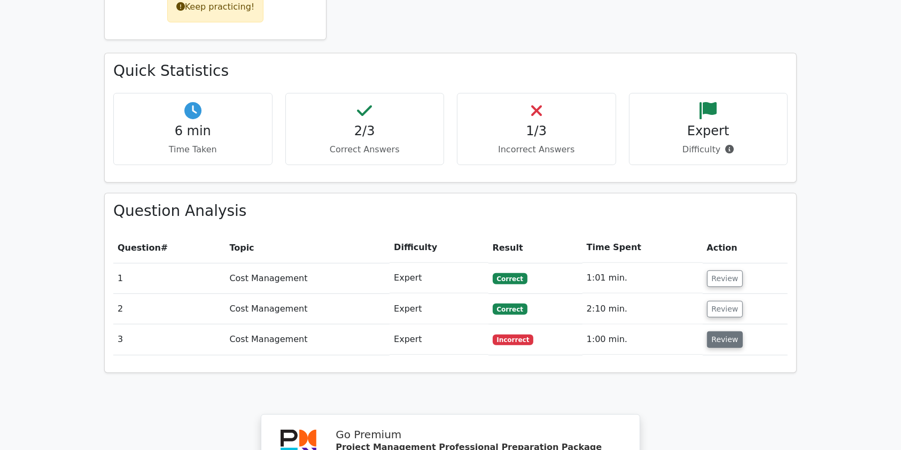
click at [718, 331] on button "Review" at bounding box center [725, 339] width 36 height 17
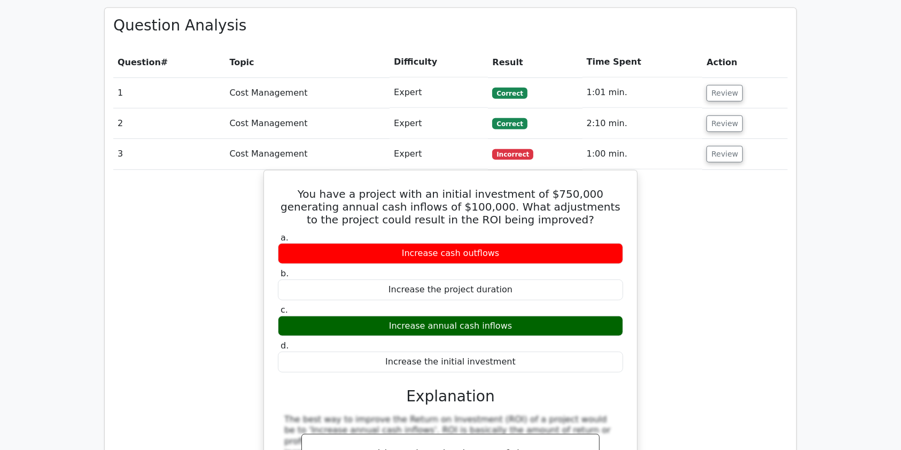
scroll to position [758, 0]
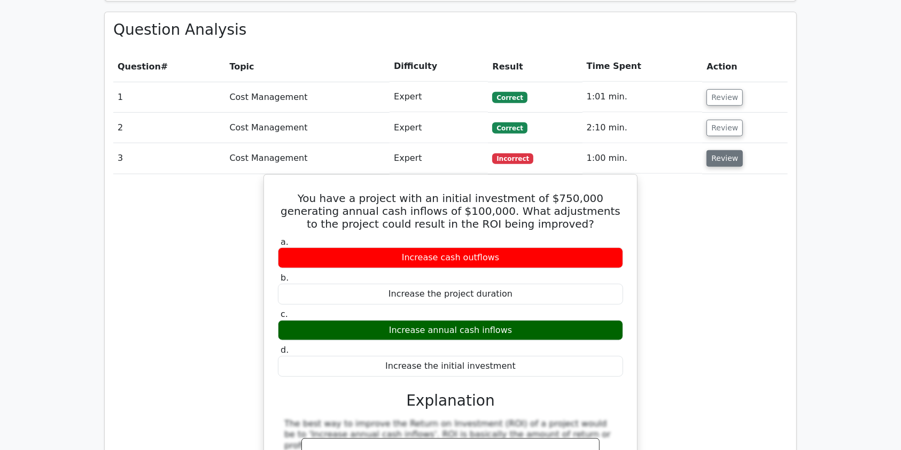
click at [730, 150] on button "Review" at bounding box center [725, 158] width 36 height 17
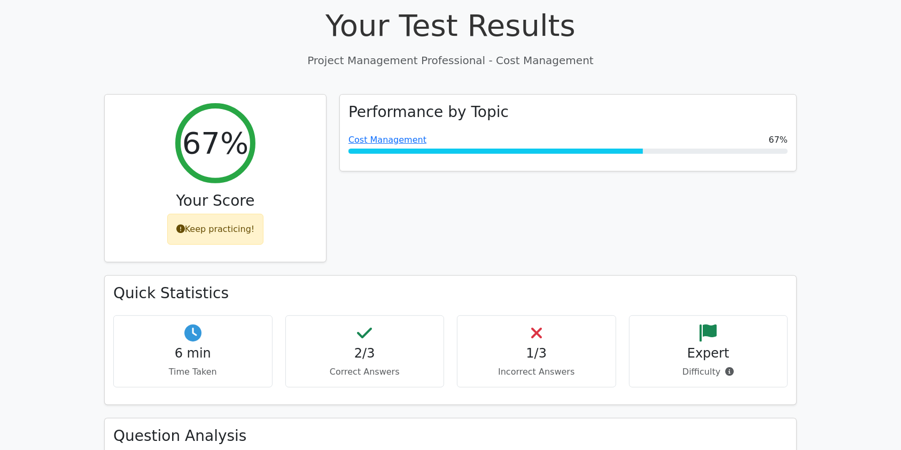
scroll to position [354, 0]
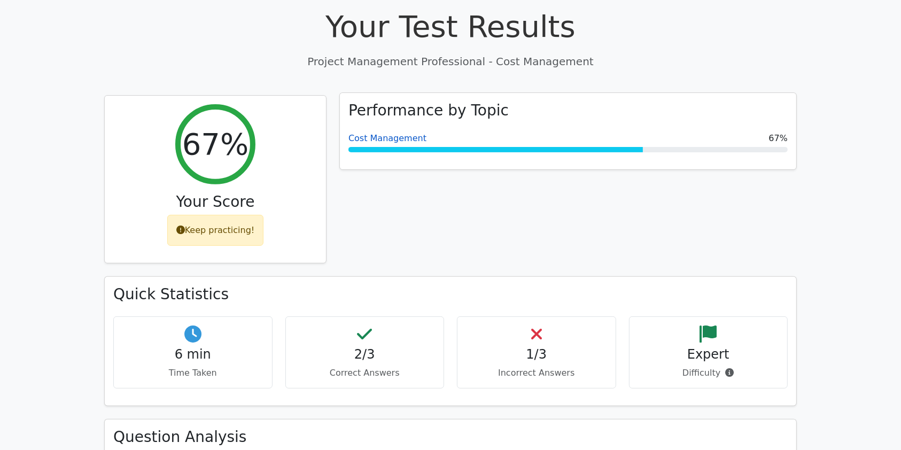
click at [394, 133] on link "Cost Management" at bounding box center [387, 138] width 78 height 10
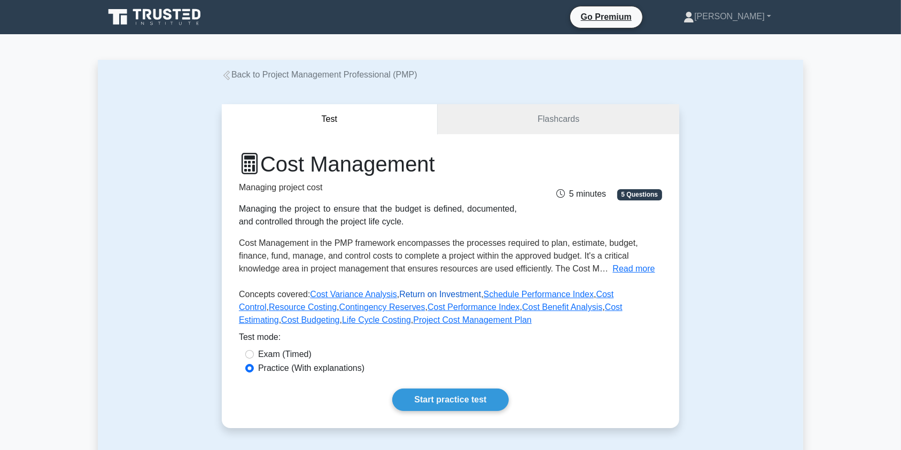
click at [437, 294] on link "Return on Investment" at bounding box center [440, 294] width 82 height 9
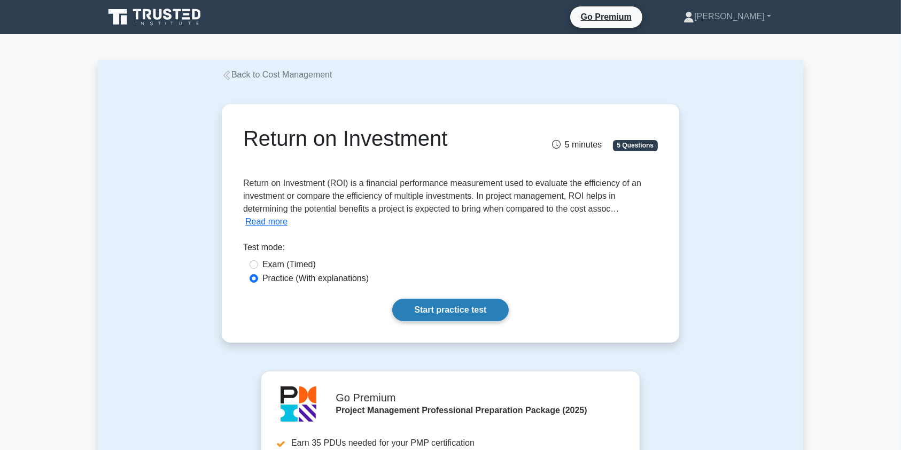
click at [444, 308] on link "Start practice test" at bounding box center [450, 310] width 116 height 22
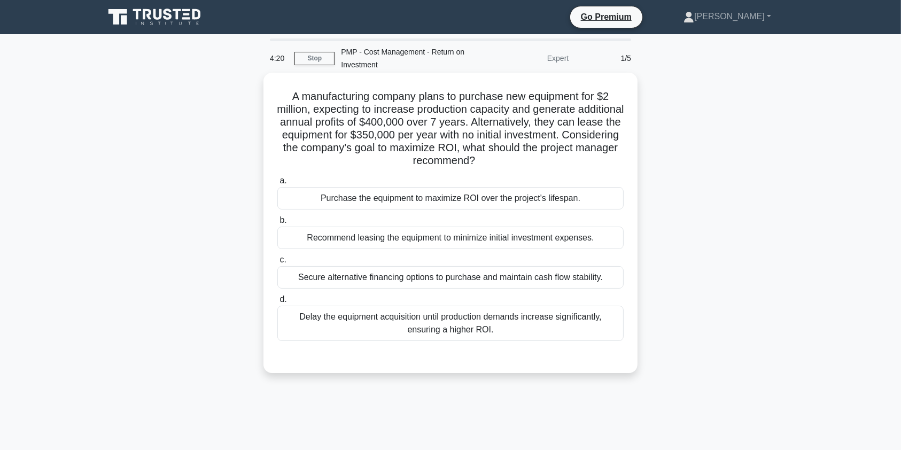
click at [401, 243] on div "Recommend leasing the equipment to minimize initial investment expenses." at bounding box center [450, 238] width 346 height 22
click at [277, 224] on input "b. Recommend leasing the equipment to minimize initial investment expenses." at bounding box center [277, 220] width 0 height 7
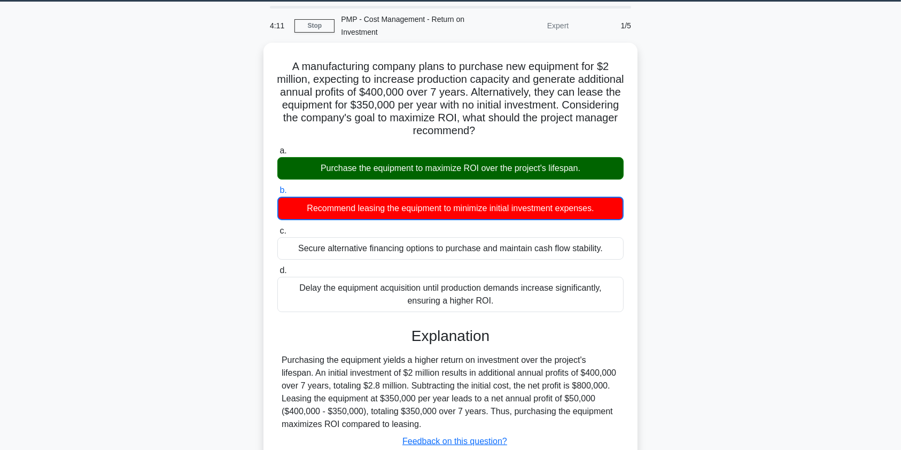
scroll to position [79, 0]
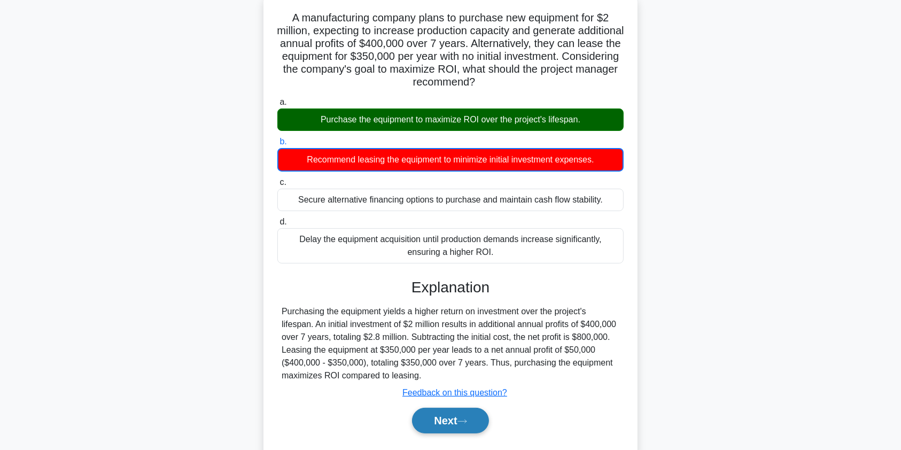
click at [444, 424] on button "Next" at bounding box center [450, 421] width 76 height 26
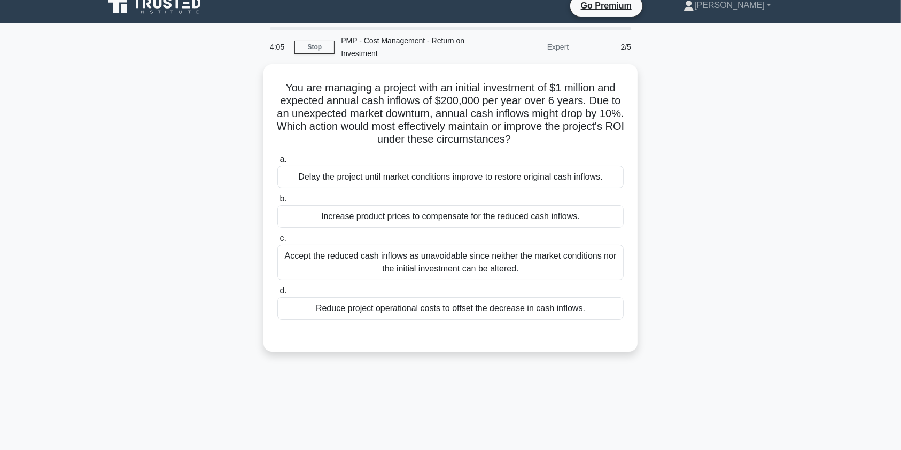
scroll to position [11, 0]
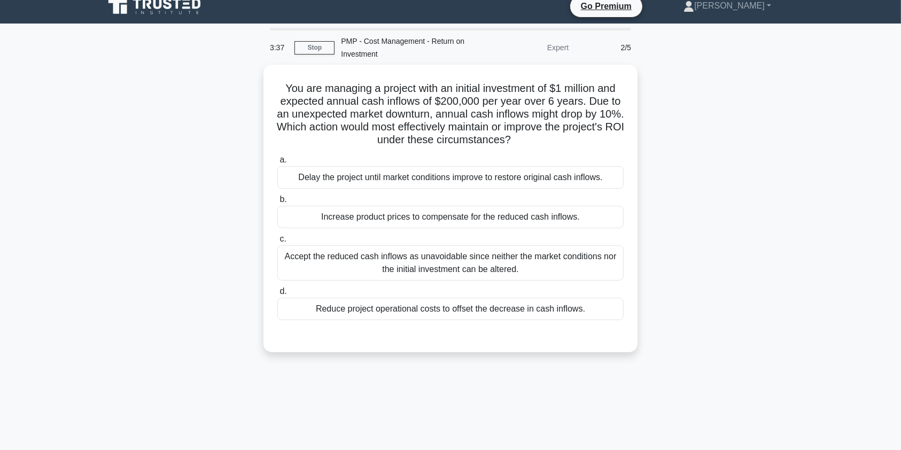
click at [808, 357] on main "3:37 Stop PMP - Cost Management - Return on Investment Expert 2/5 You are manag…" at bounding box center [450, 295] width 901 height 543
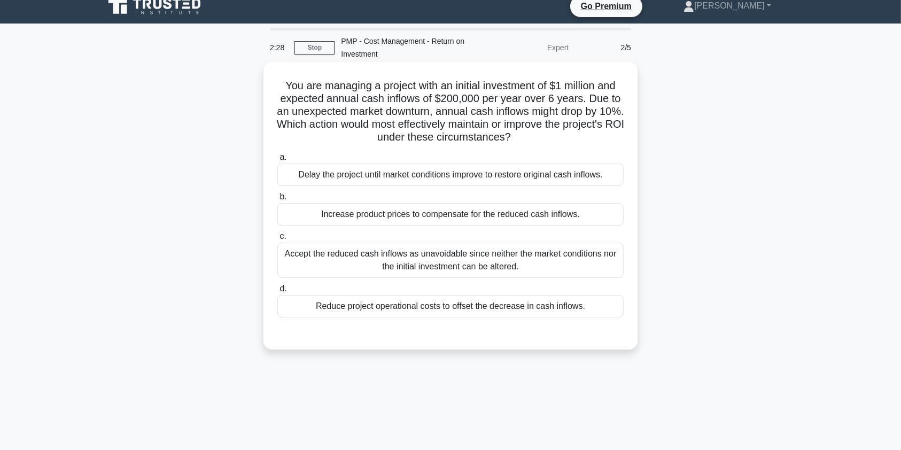
click at [410, 312] on div "Reduce project operational costs to offset the decrease in cash inflows." at bounding box center [450, 306] width 346 height 22
click at [277, 292] on input "d. Reduce project operational costs to offset the decrease in cash inflows." at bounding box center [277, 288] width 0 height 7
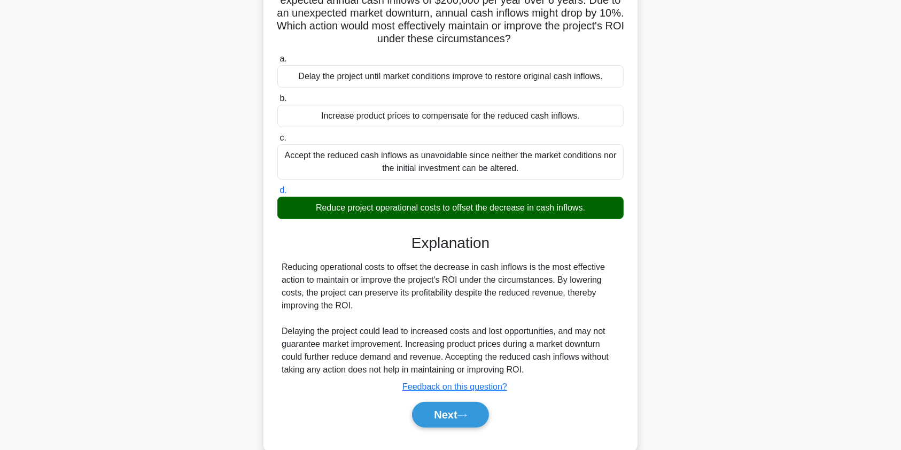
scroll to position [132, 0]
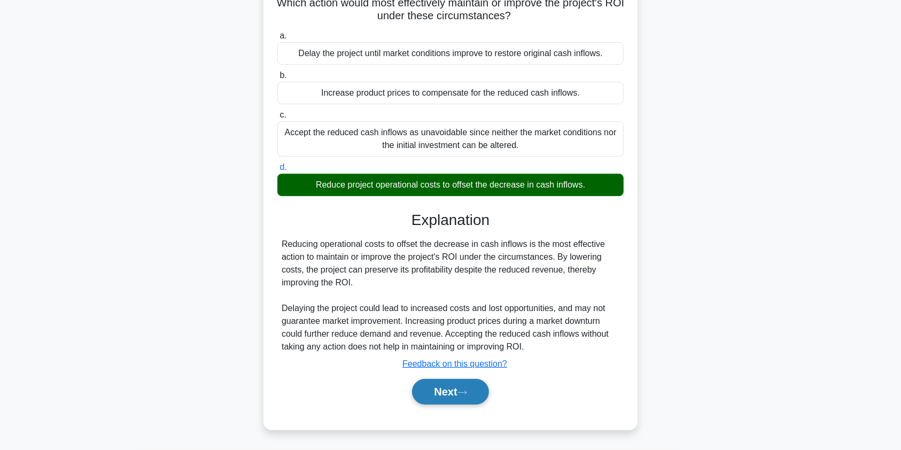
click at [441, 387] on button "Next" at bounding box center [450, 392] width 76 height 26
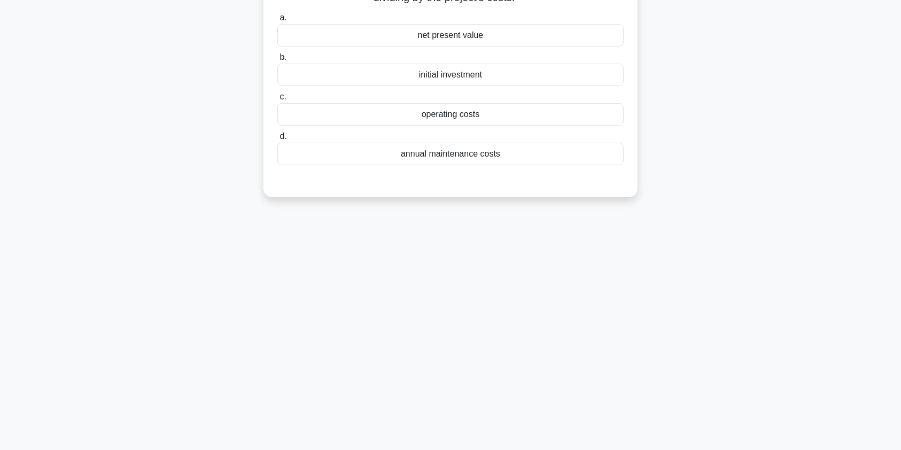
scroll to position [0, 0]
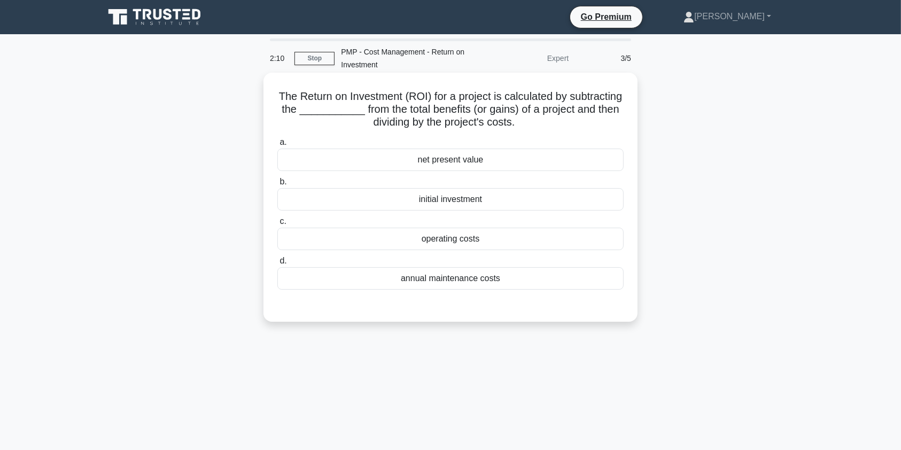
click at [460, 201] on div "initial investment" at bounding box center [450, 199] width 346 height 22
click at [277, 185] on input "b. initial investment" at bounding box center [277, 182] width 0 height 7
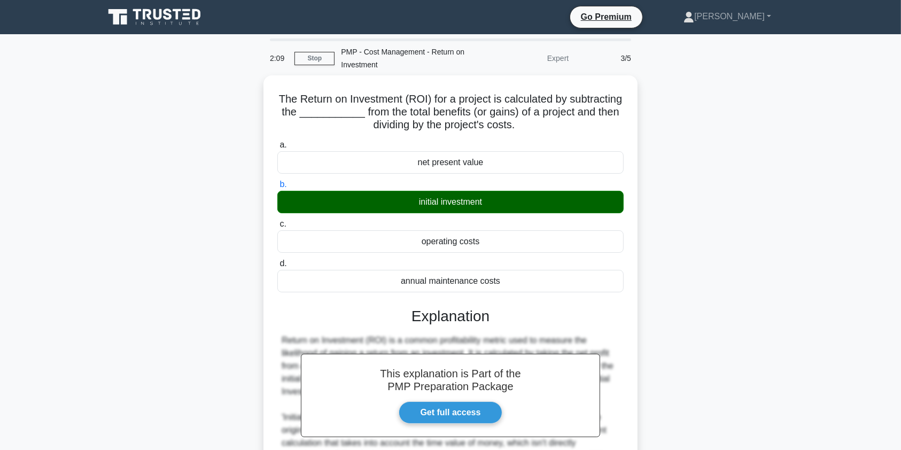
scroll to position [132, 0]
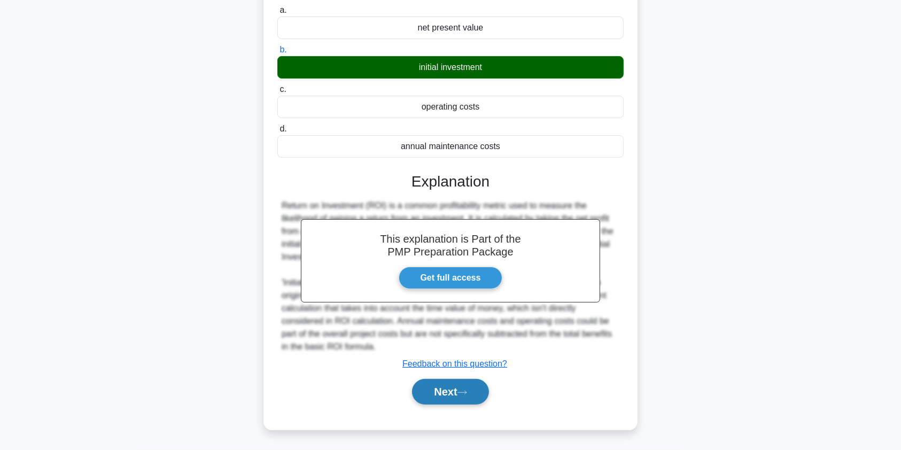
click at [436, 398] on button "Next" at bounding box center [450, 392] width 76 height 26
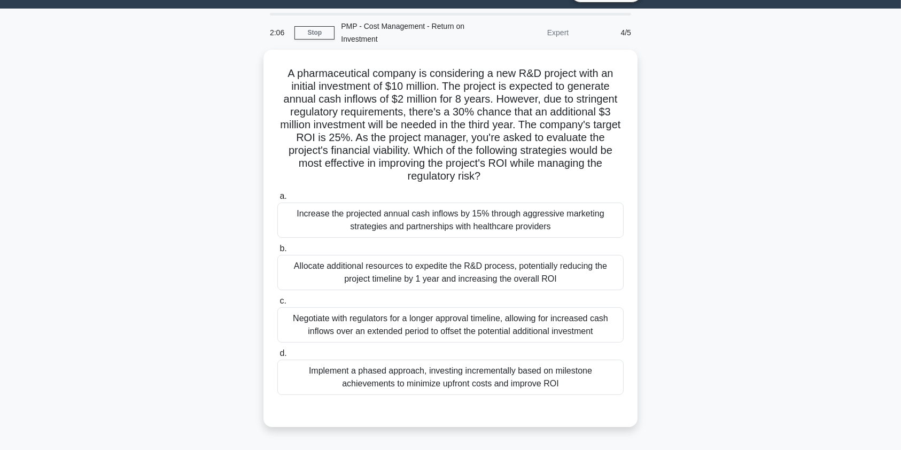
scroll to position [19, 0]
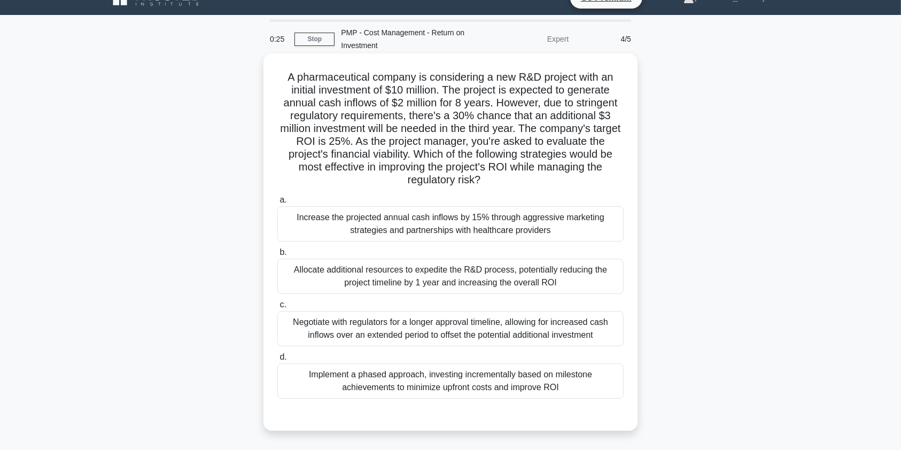
click at [458, 231] on div "Increase the projected annual cash inflows by 15% through aggressive marketing …" at bounding box center [450, 223] width 346 height 35
click at [277, 204] on input "a. Increase the projected annual cash inflows by 15% through aggressive marketi…" at bounding box center [277, 200] width 0 height 7
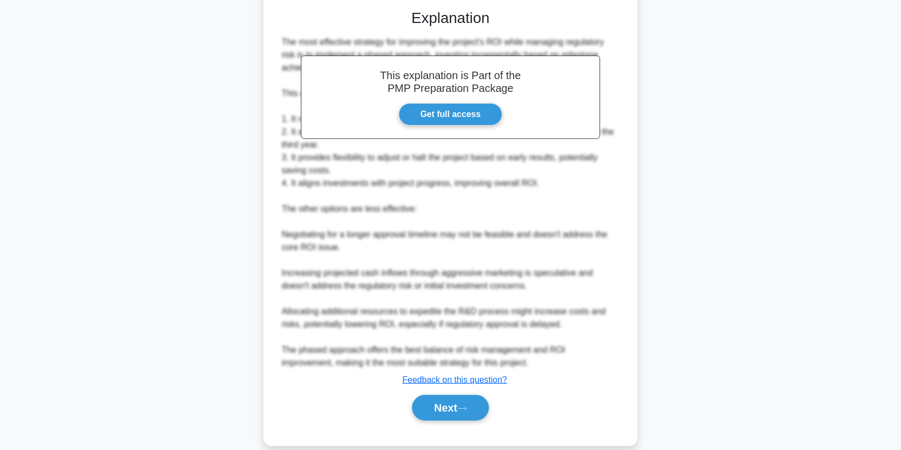
scroll to position [440, 0]
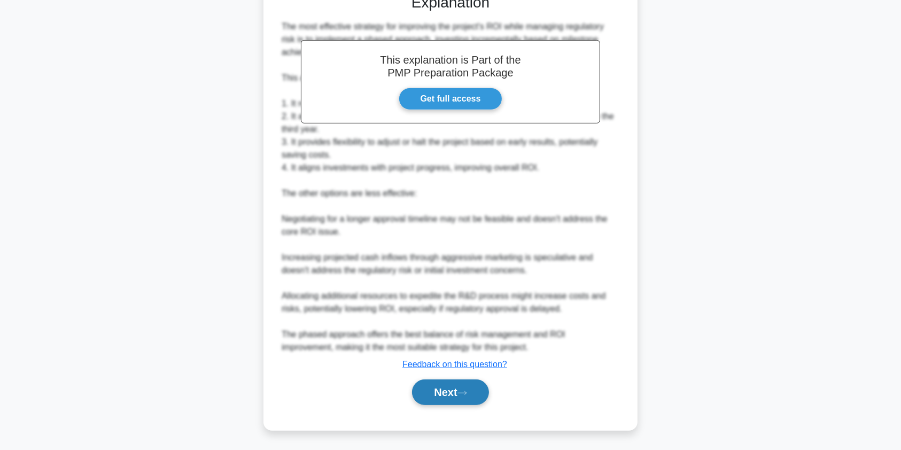
click at [427, 401] on button "Next" at bounding box center [450, 392] width 76 height 26
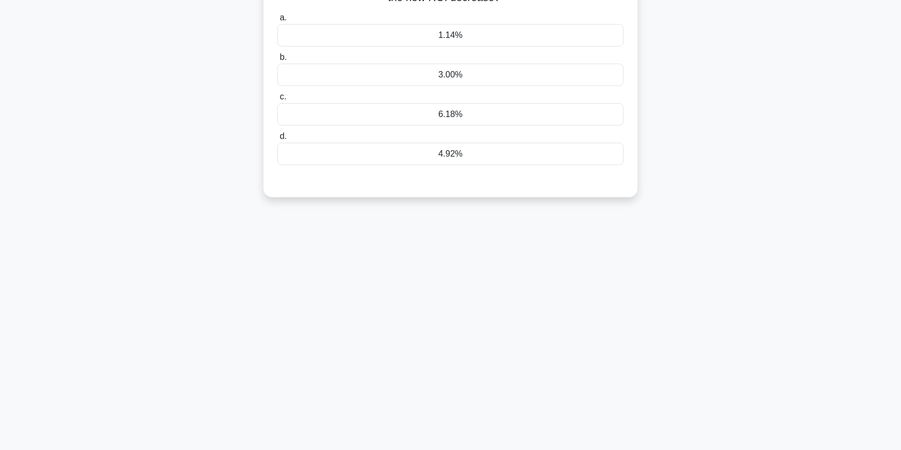
scroll to position [0, 0]
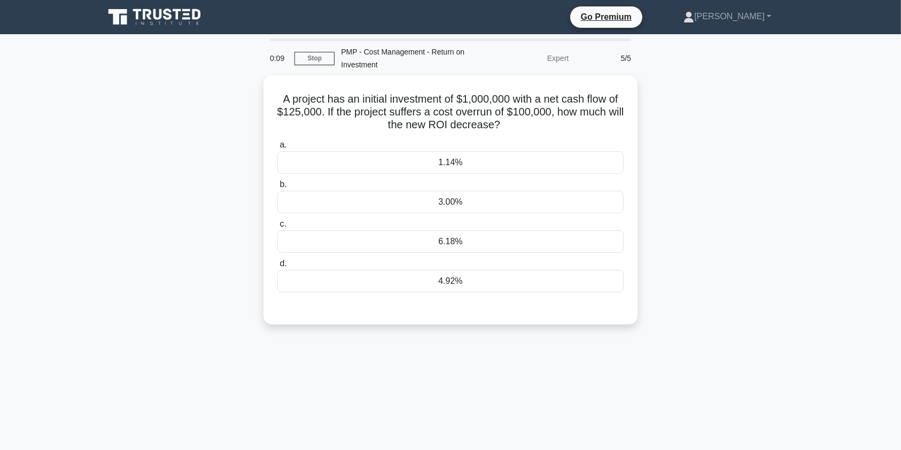
click at [796, 356] on div "0:09 Stop PMP - Cost Management - Return on Investment Expert 5/5 A project has…" at bounding box center [450, 305] width 705 height 534
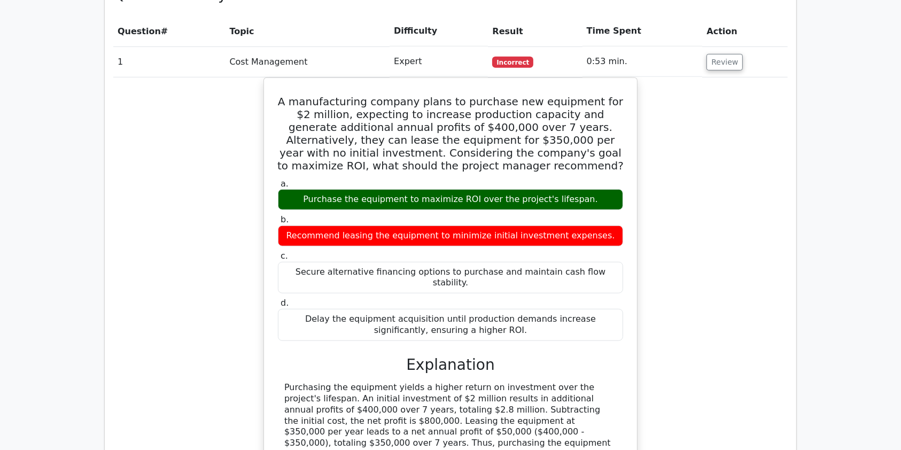
scroll to position [792, 0]
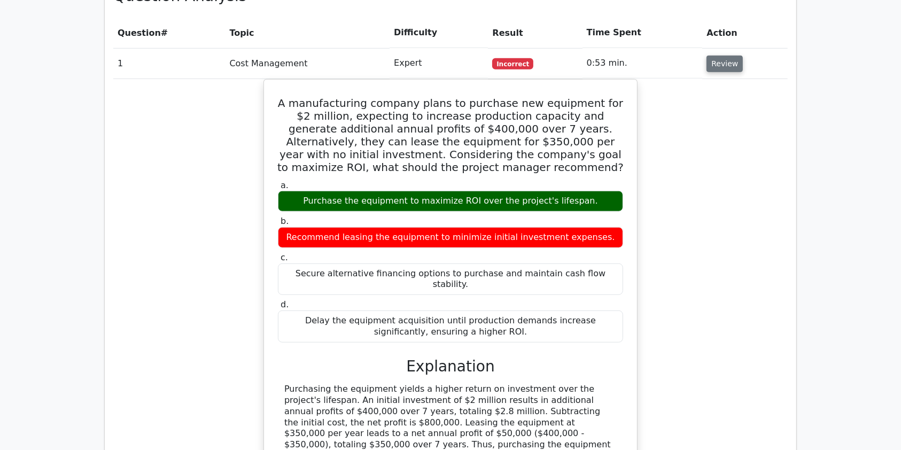
click at [717, 56] on button "Review" at bounding box center [725, 64] width 36 height 17
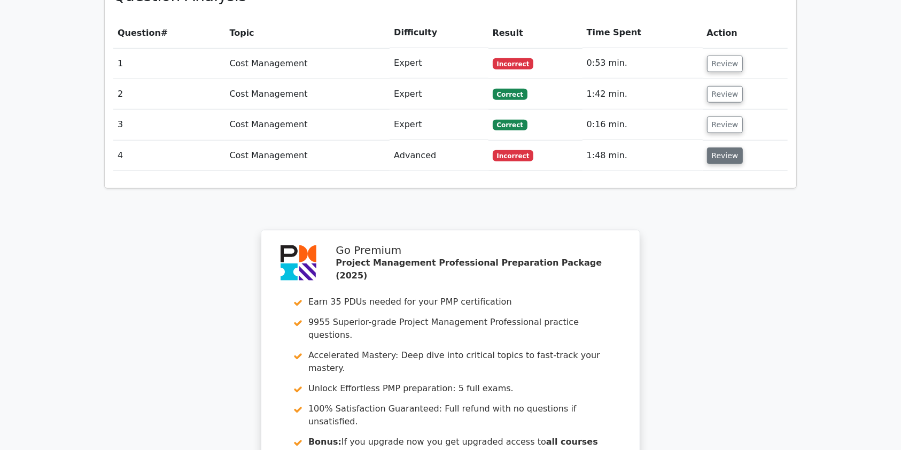
click at [730, 148] on button "Review" at bounding box center [725, 156] width 36 height 17
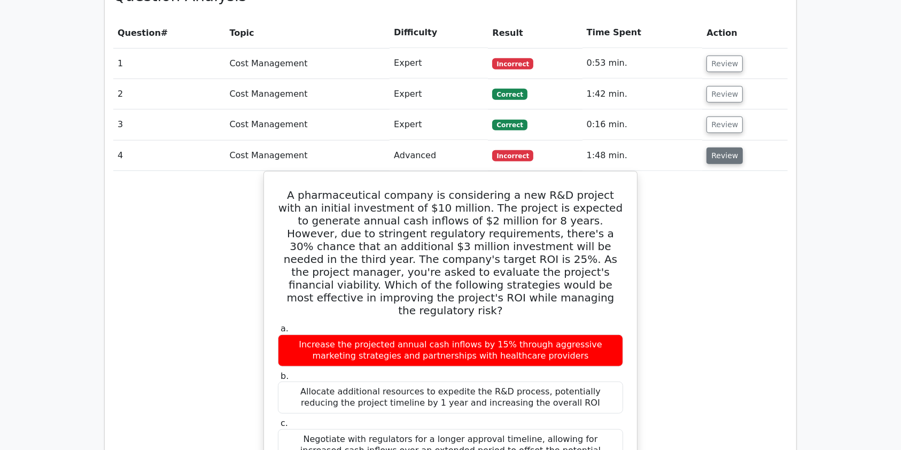
click at [725, 148] on button "Review" at bounding box center [725, 156] width 36 height 17
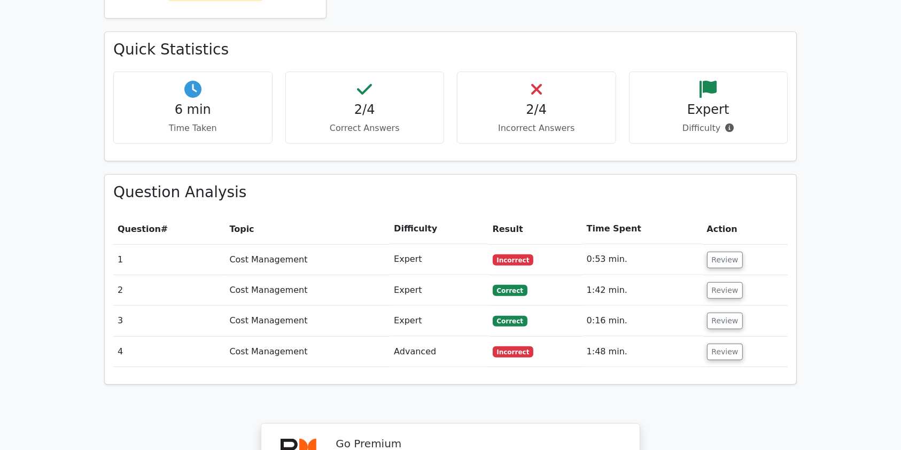
scroll to position [594, 0]
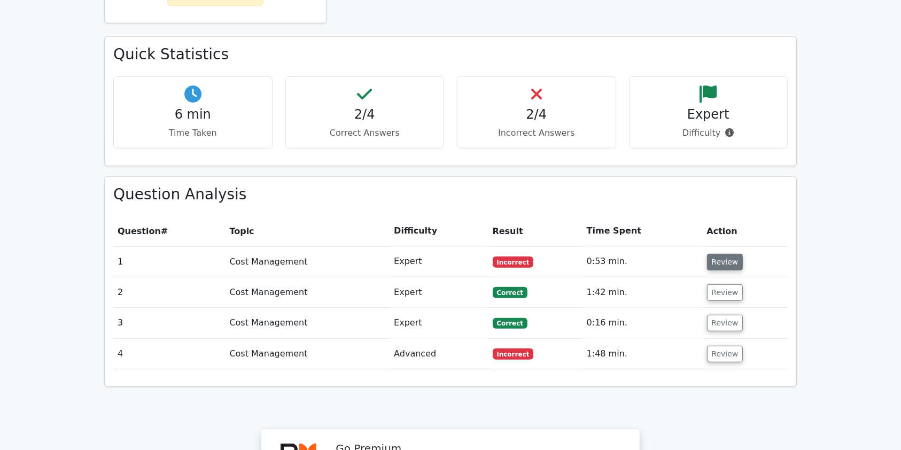
click at [717, 254] on button "Review" at bounding box center [725, 262] width 36 height 17
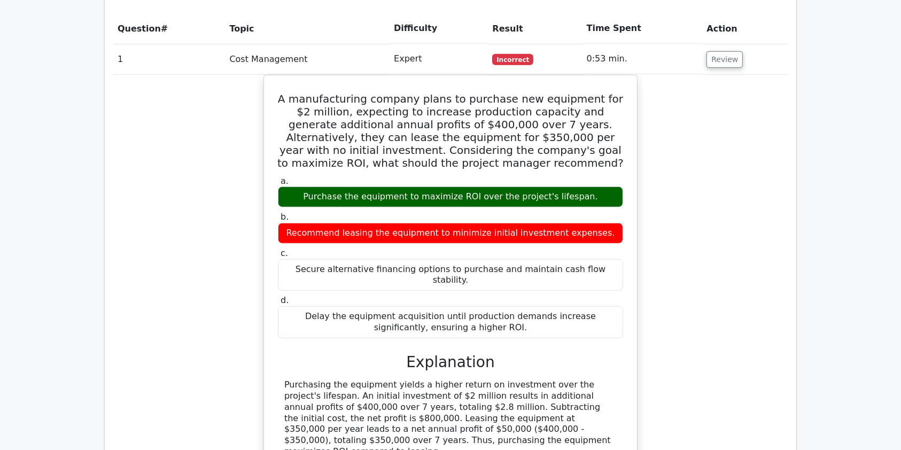
scroll to position [813, 0]
